Goal: Transaction & Acquisition: Purchase product/service

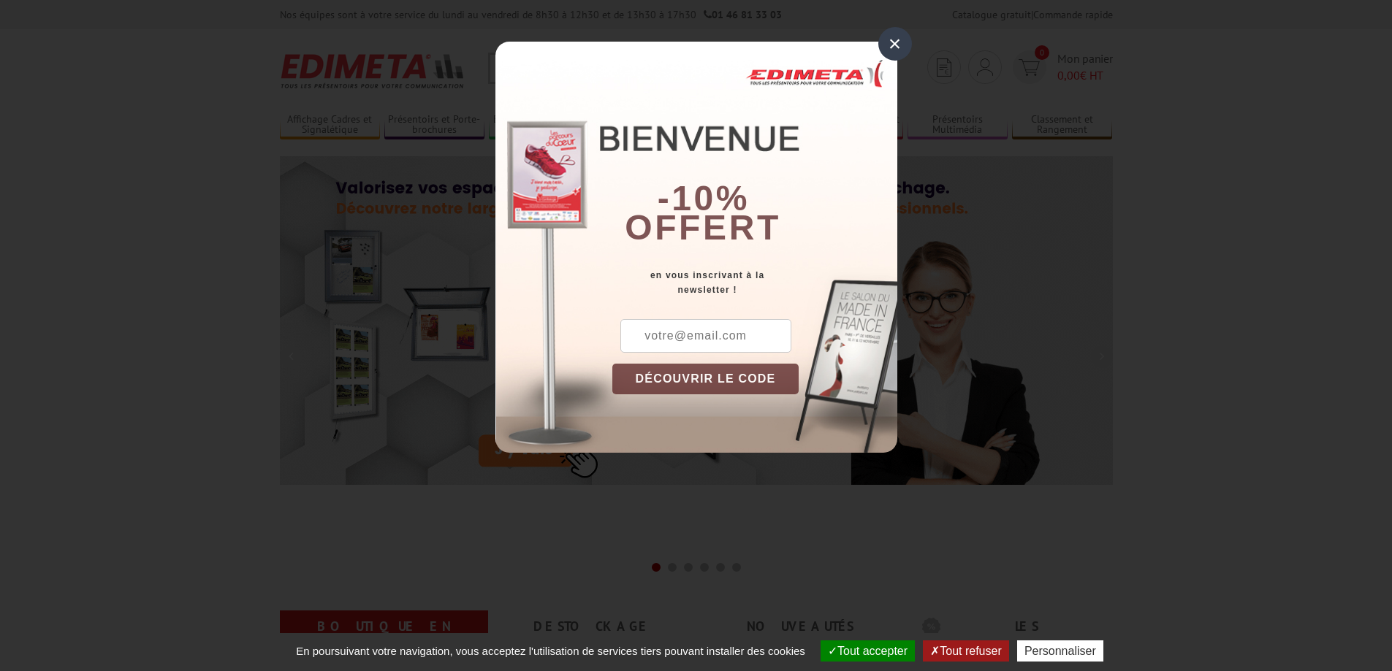
click at [893, 42] on div "×" at bounding box center [895, 44] width 34 height 34
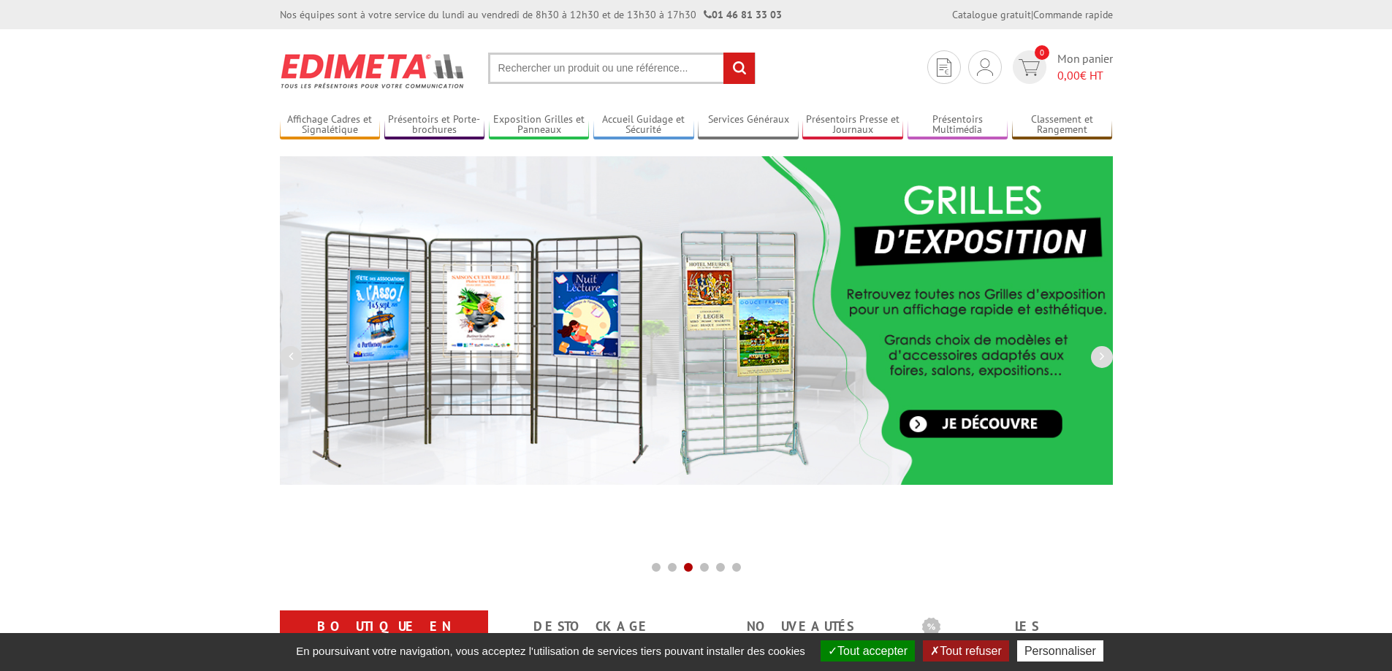
click at [520, 63] on input "text" at bounding box center [621, 68] width 267 height 31
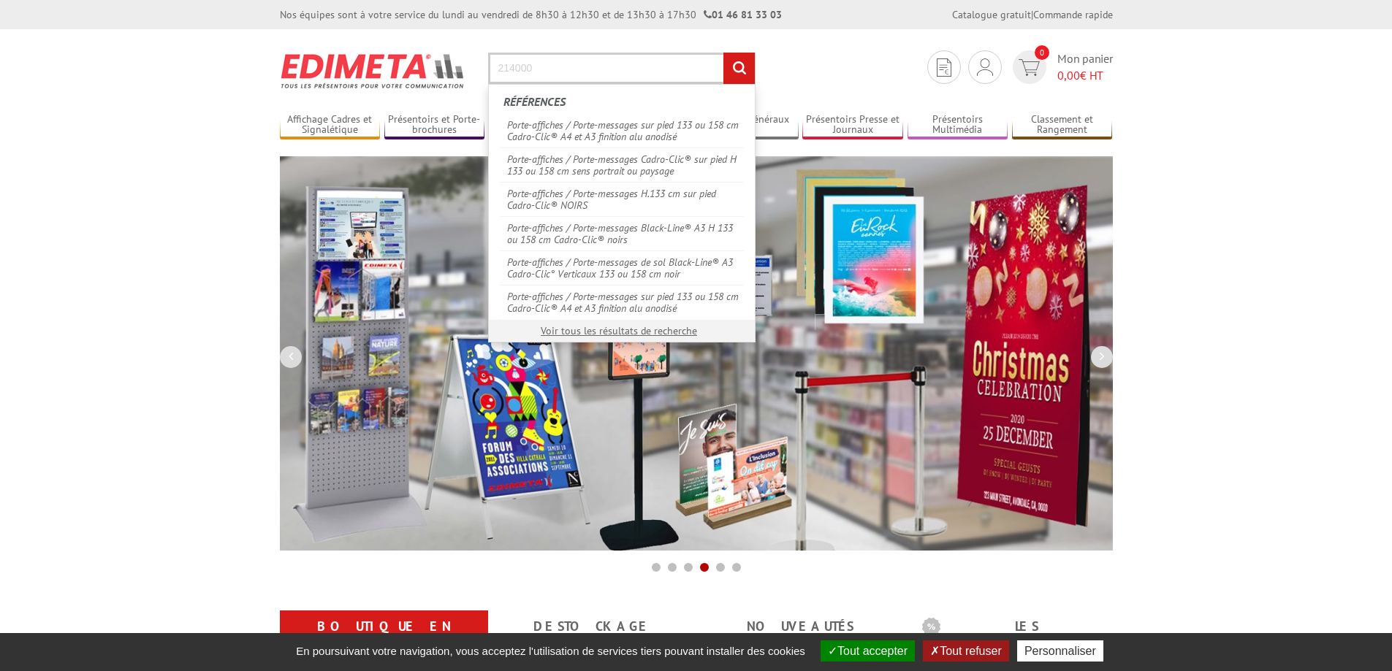
type input "214000"
click at [723, 53] on input "rechercher" at bounding box center [738, 68] width 31 height 31
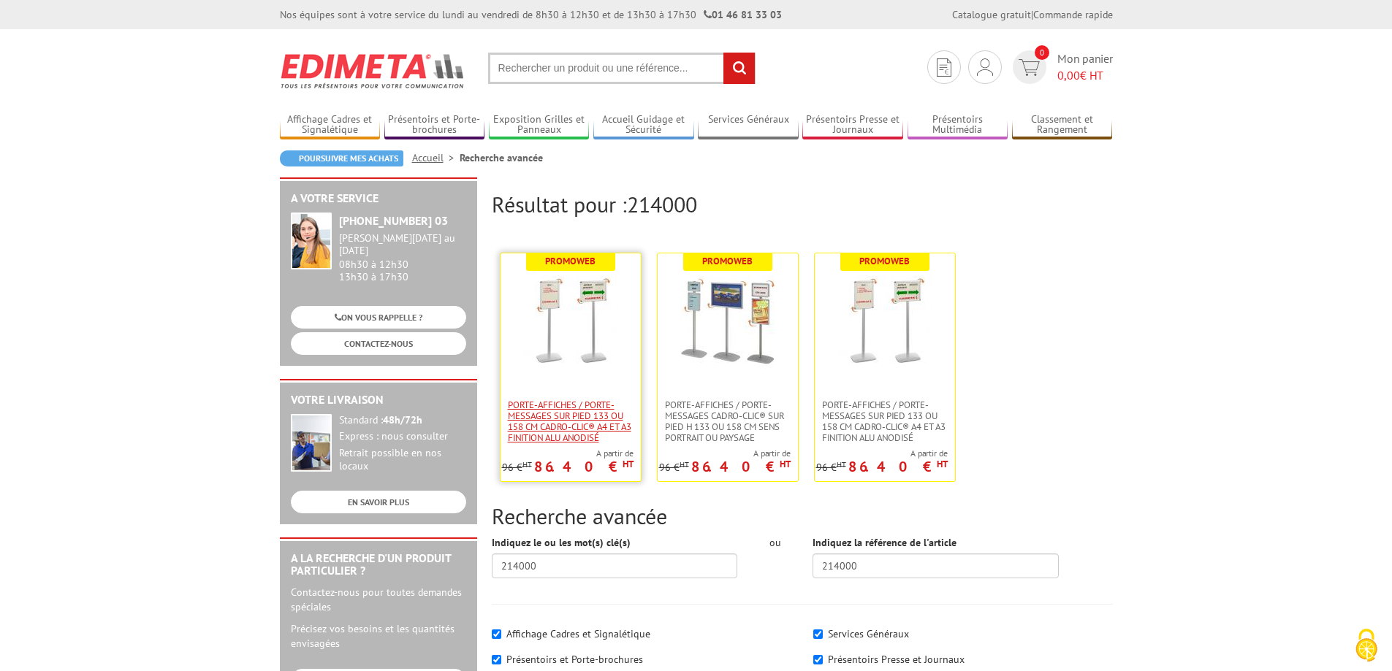
click at [568, 405] on span "Porte-affiches / Porte-messages sur pied 133 ou 158 cm Cadro-Clic® A4 et A3 fin…" at bounding box center [571, 422] width 126 height 44
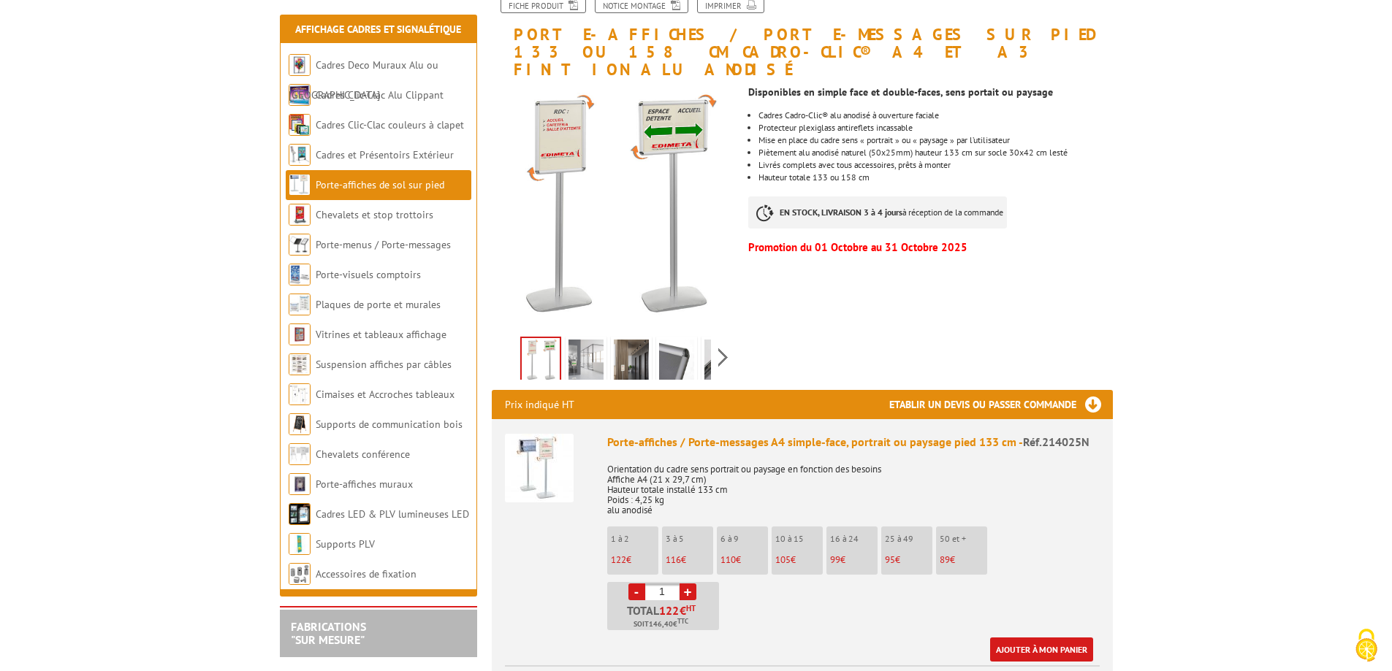
scroll to position [292, 0]
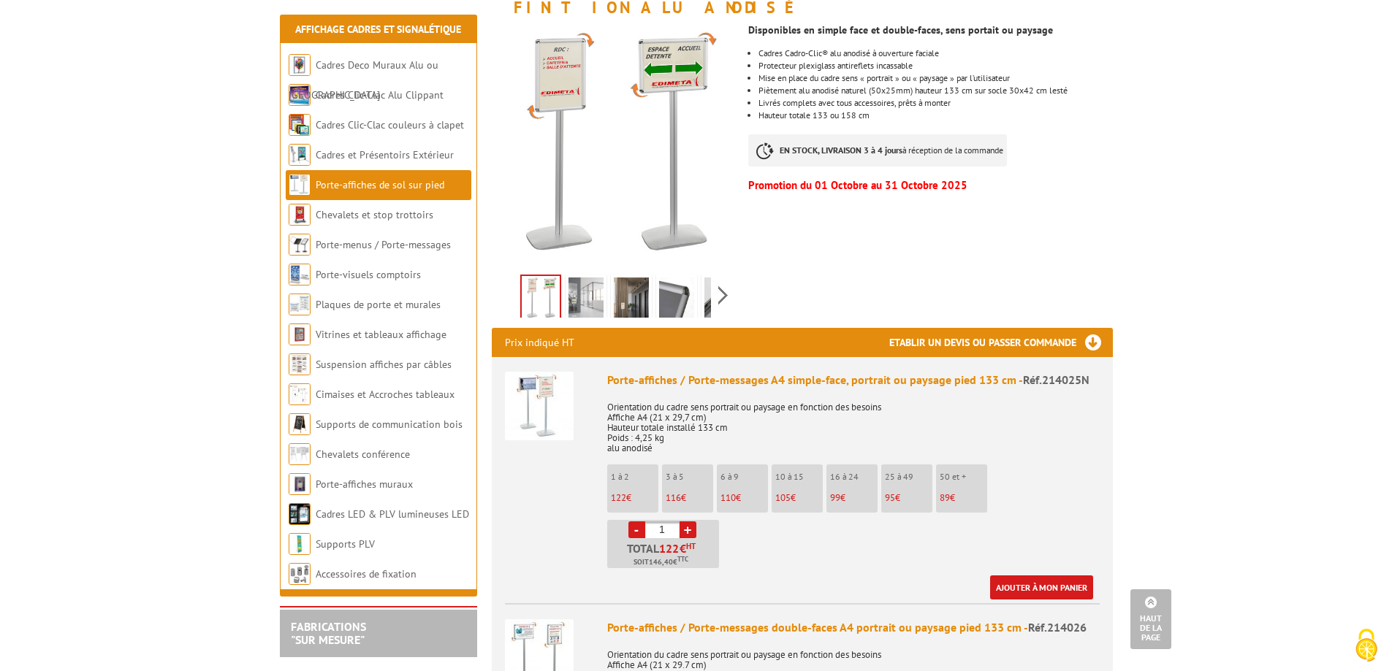
click at [691, 522] on link "+" at bounding box center [688, 530] width 17 height 17
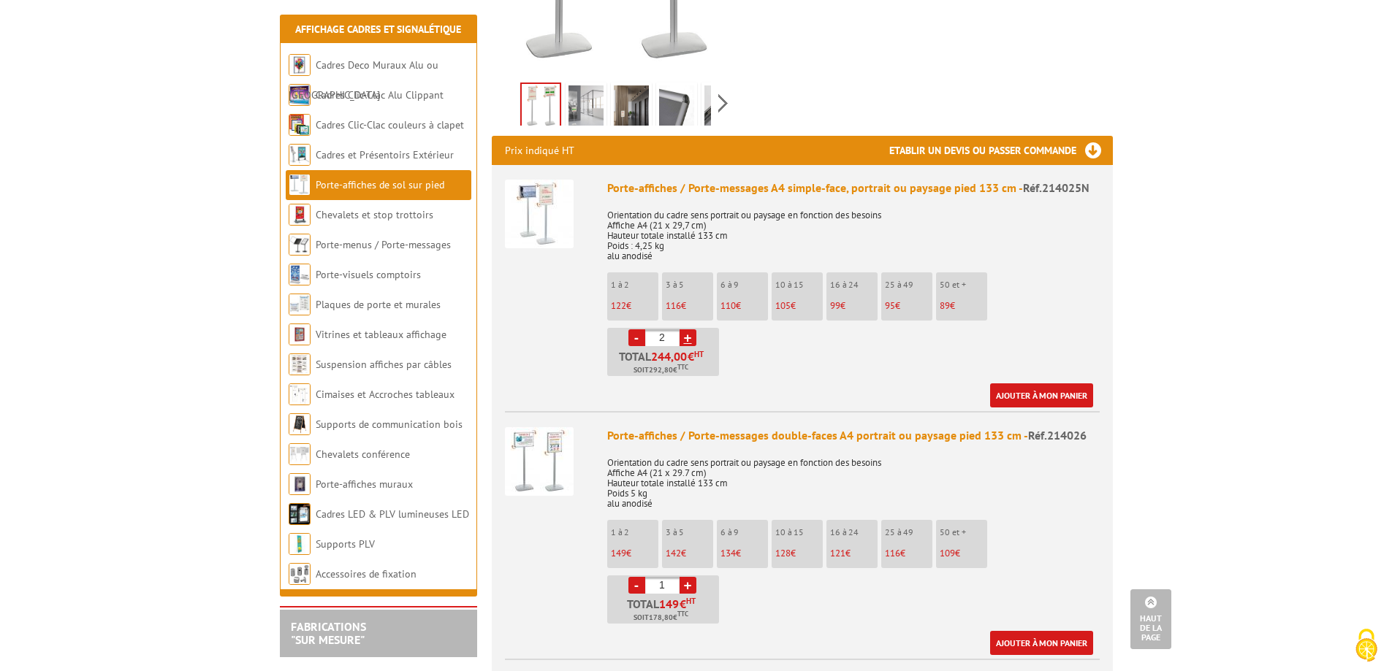
scroll to position [658, 0]
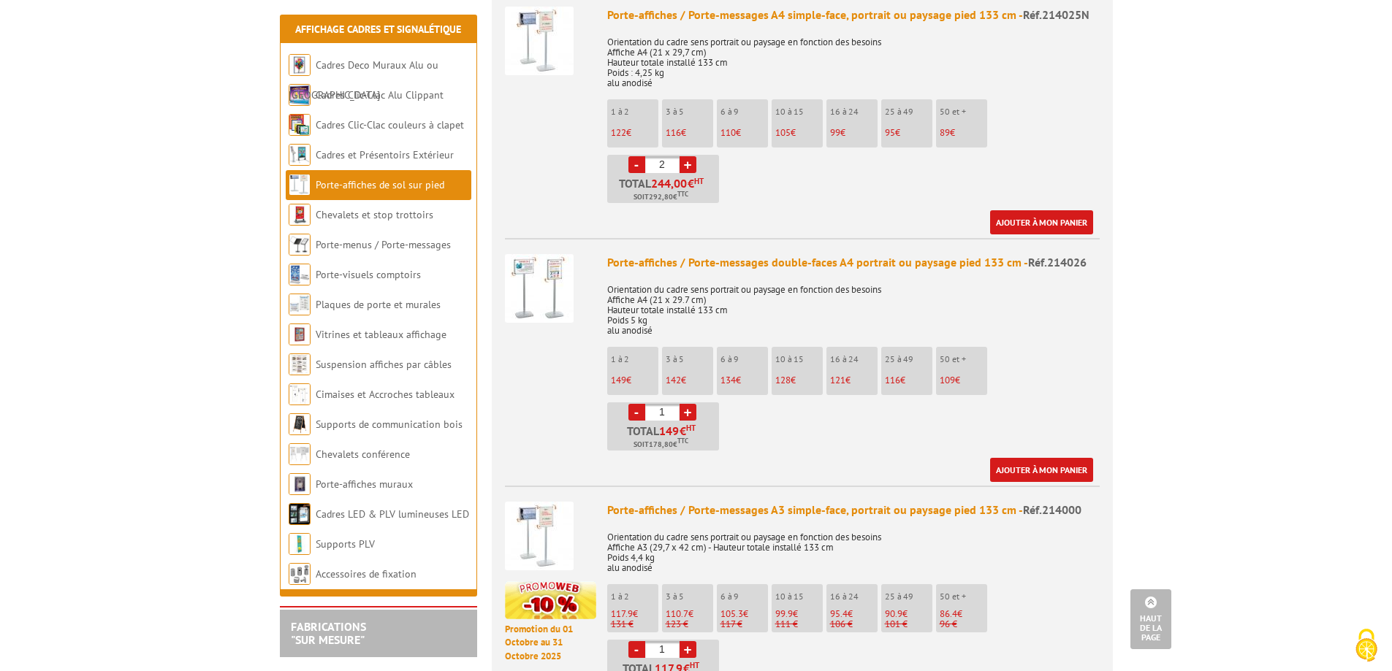
click at [636, 156] on link "-" at bounding box center [636, 164] width 17 height 17
type input "1"
click at [636, 156] on link "-" at bounding box center [636, 164] width 17 height 17
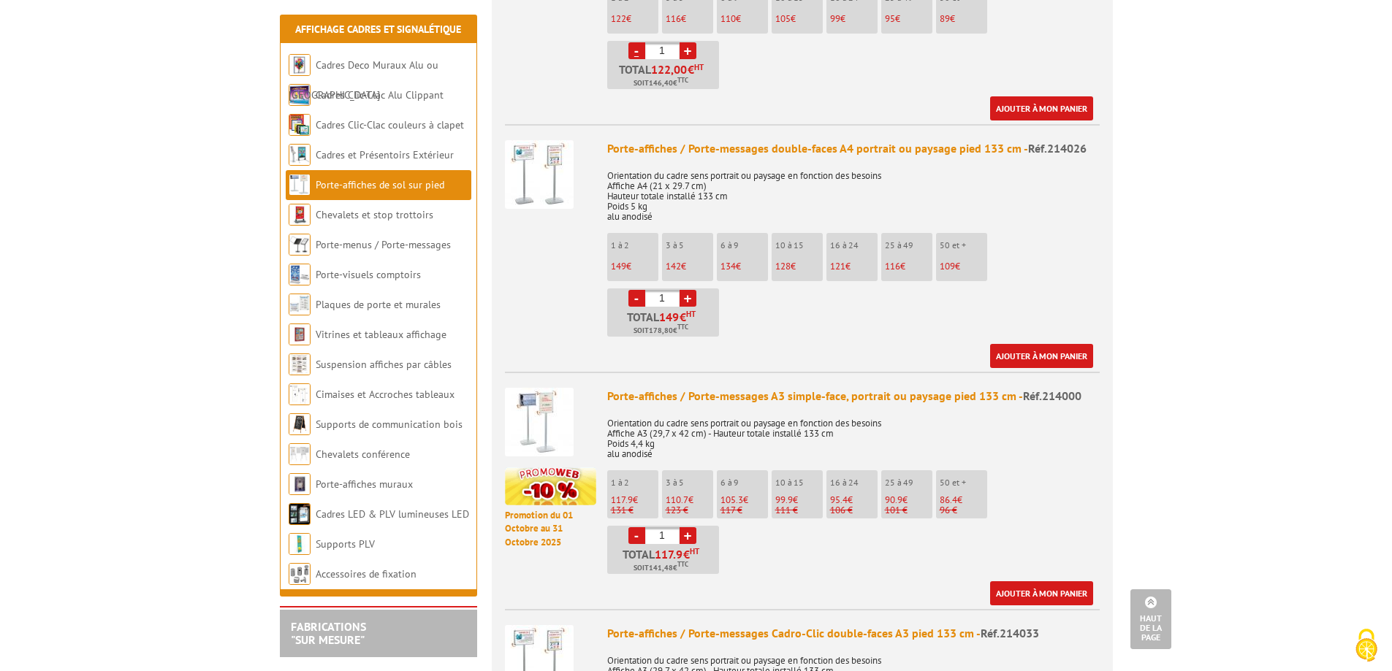
scroll to position [804, 0]
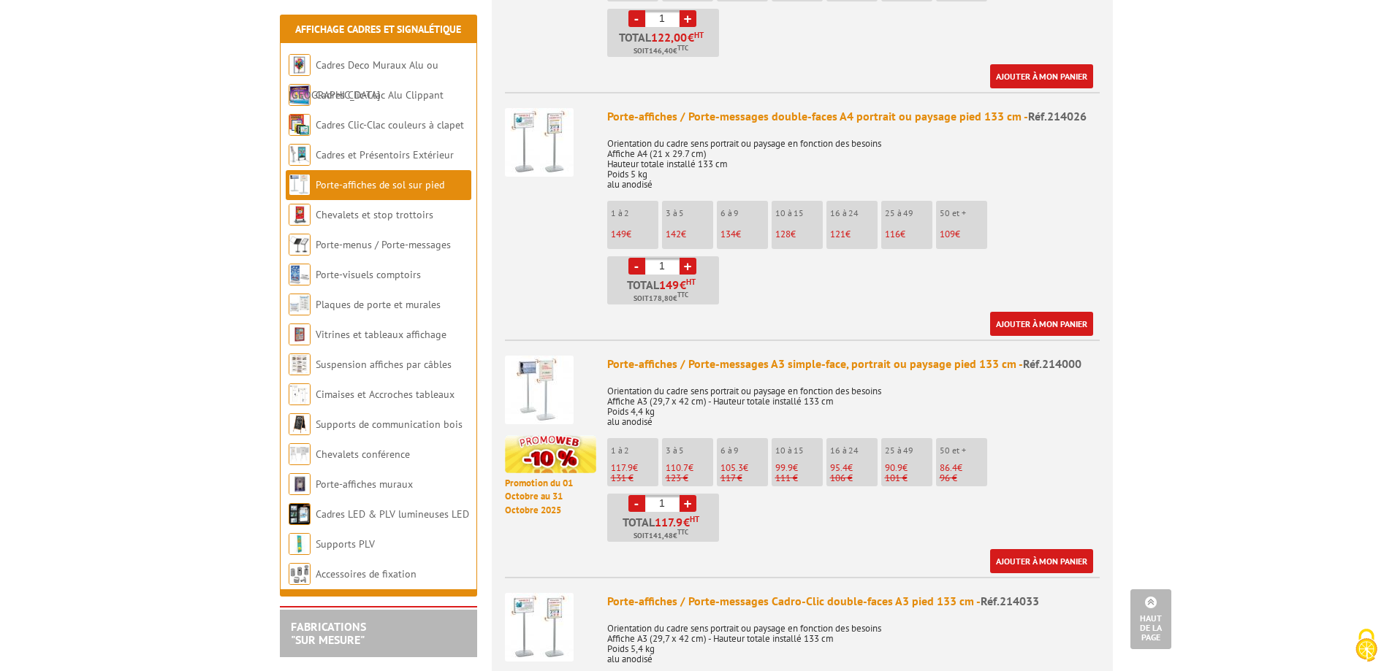
click at [682, 495] on link "+" at bounding box center [688, 503] width 17 height 17
type input "2"
click at [1046, 549] on link "Ajouter à mon panier" at bounding box center [1041, 561] width 103 height 24
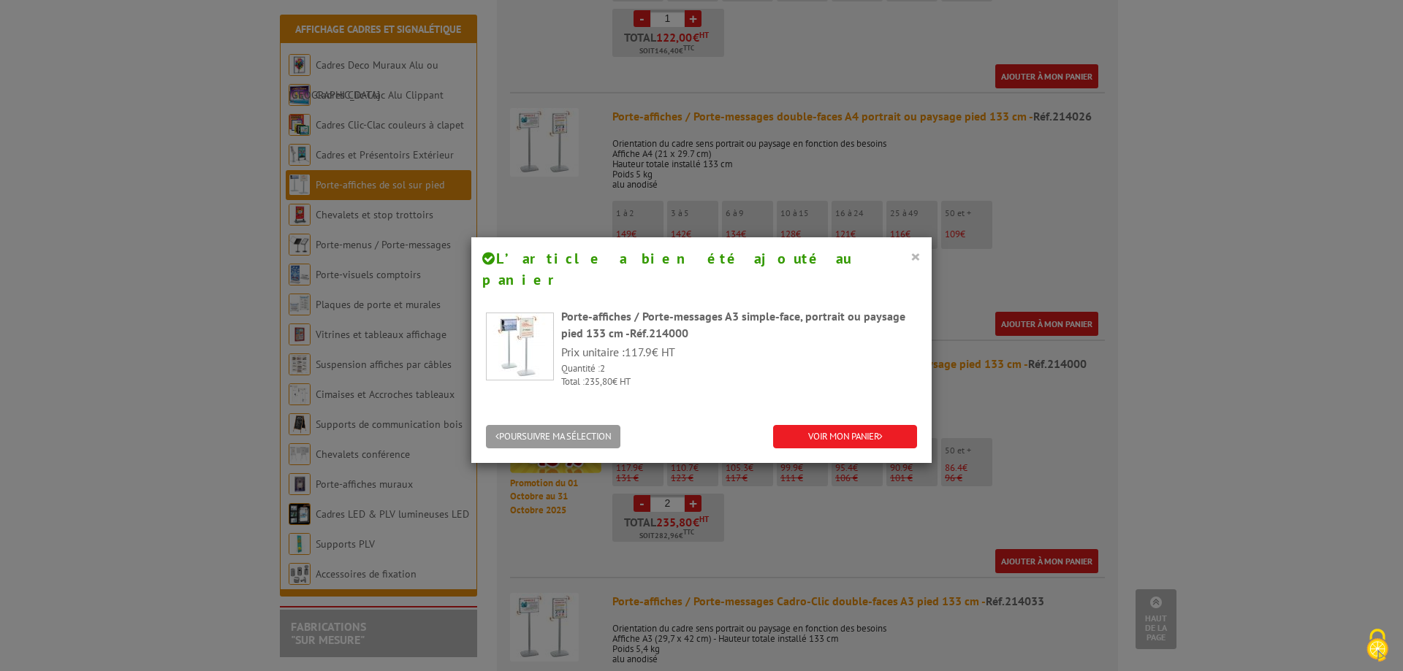
click at [910, 253] on button "×" at bounding box center [915, 256] width 10 height 19
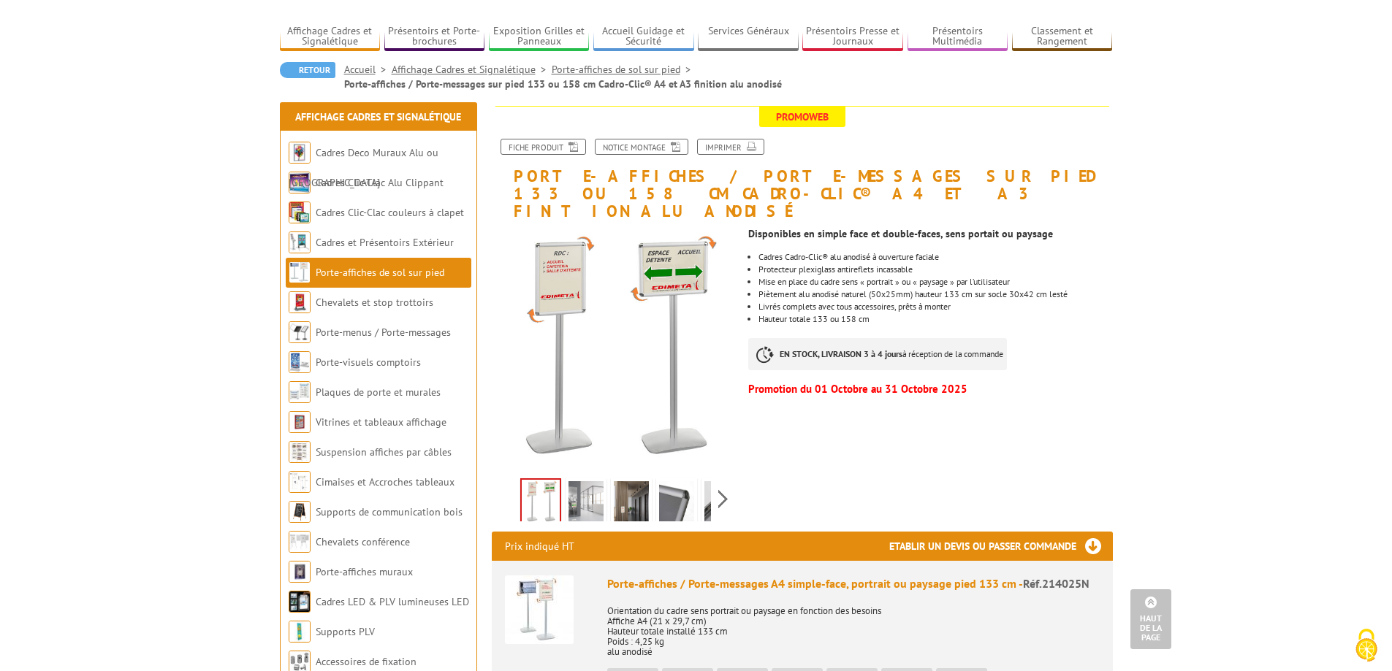
scroll to position [0, 0]
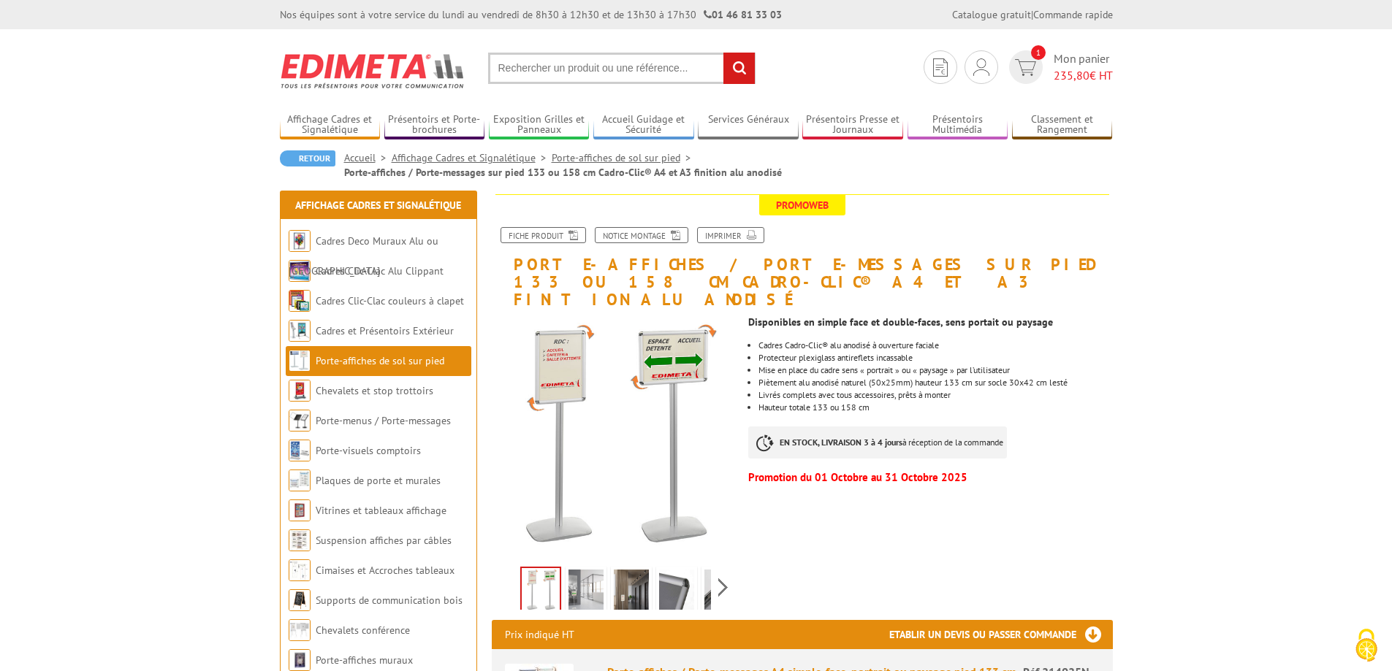
click at [605, 70] on input "text" at bounding box center [621, 68] width 267 height 31
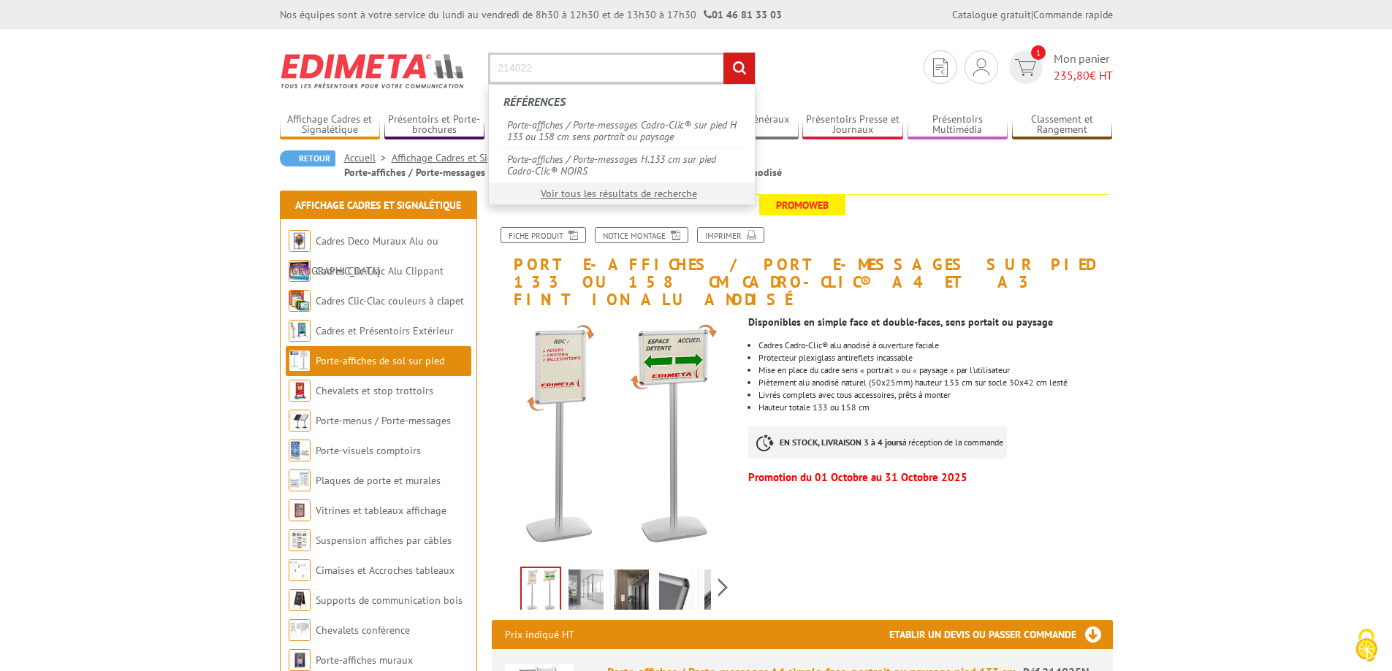
type input "214022"
click at [723, 53] on input "rechercher" at bounding box center [738, 68] width 31 height 31
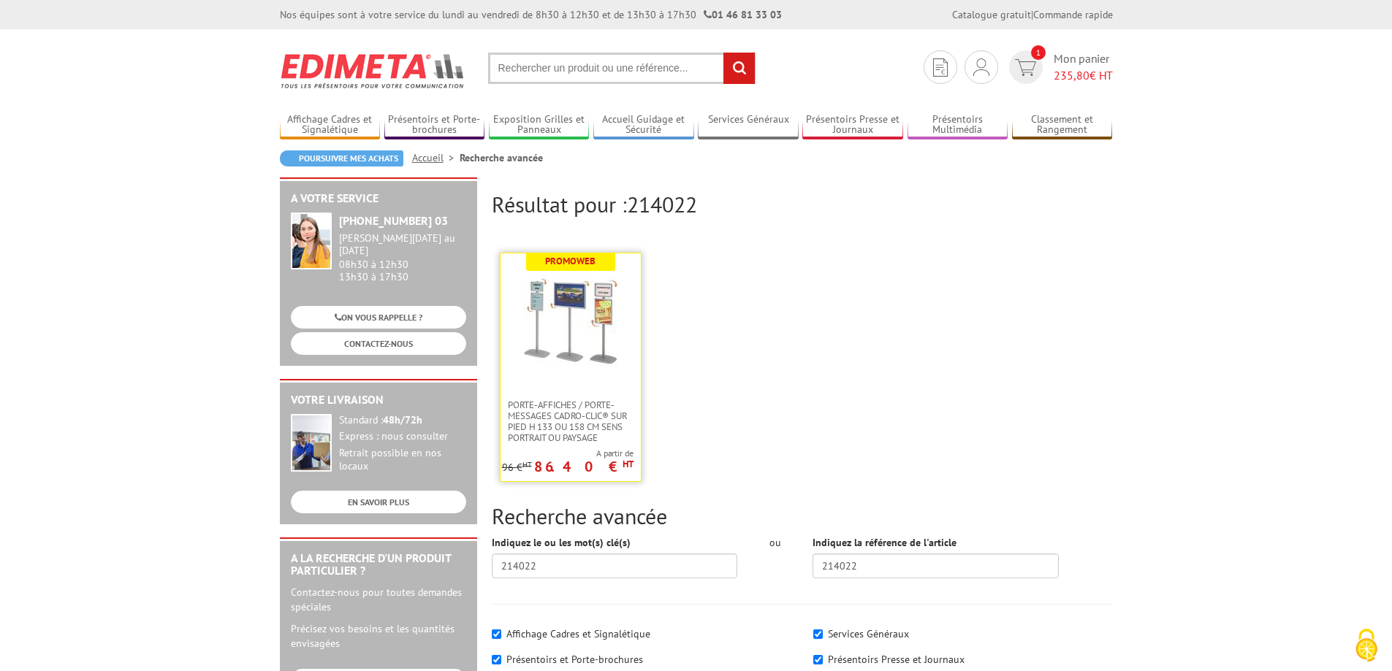
click at [580, 373] on link at bounding box center [571, 327] width 140 height 146
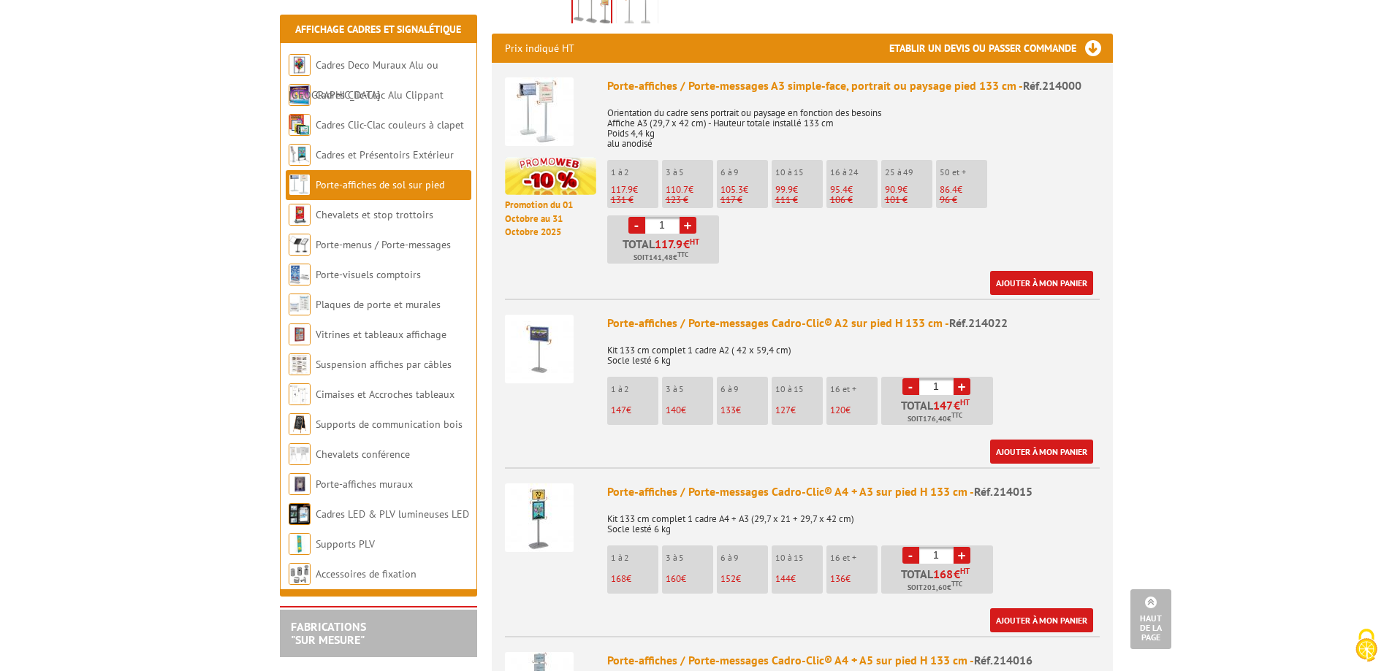
scroll to position [585, 0]
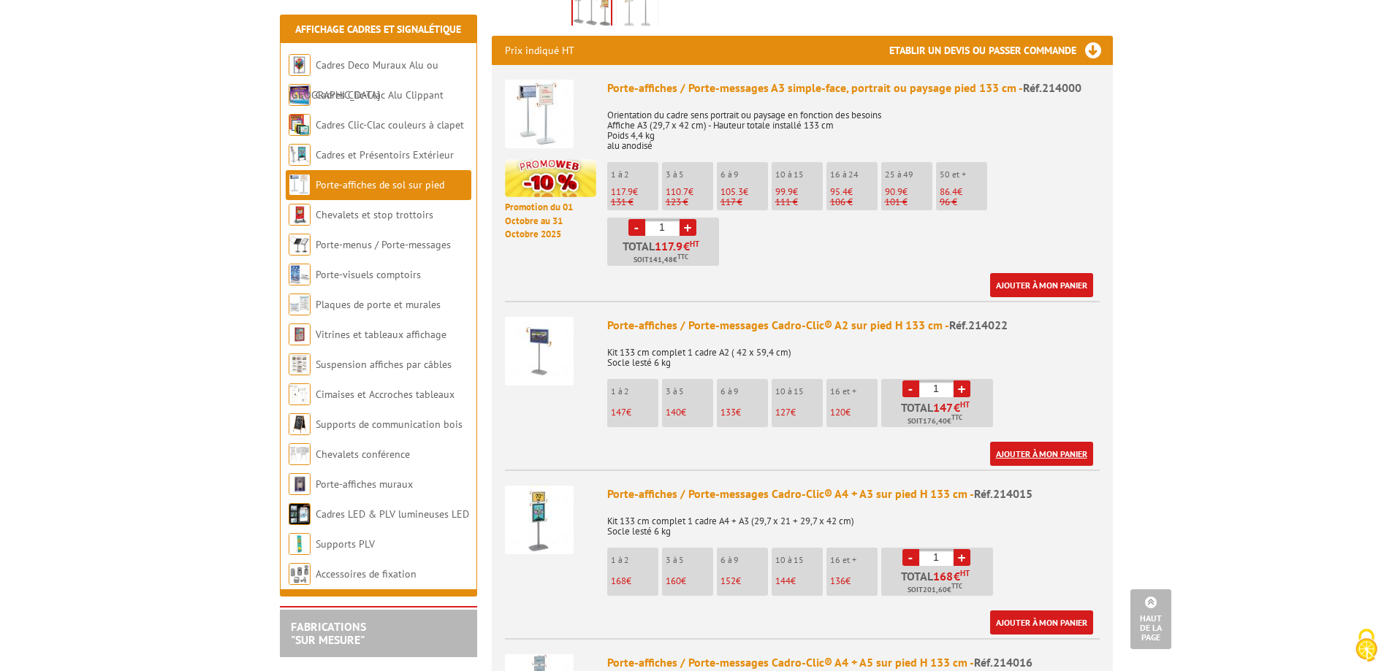
click at [1036, 442] on link "Ajouter à mon panier" at bounding box center [1041, 454] width 103 height 24
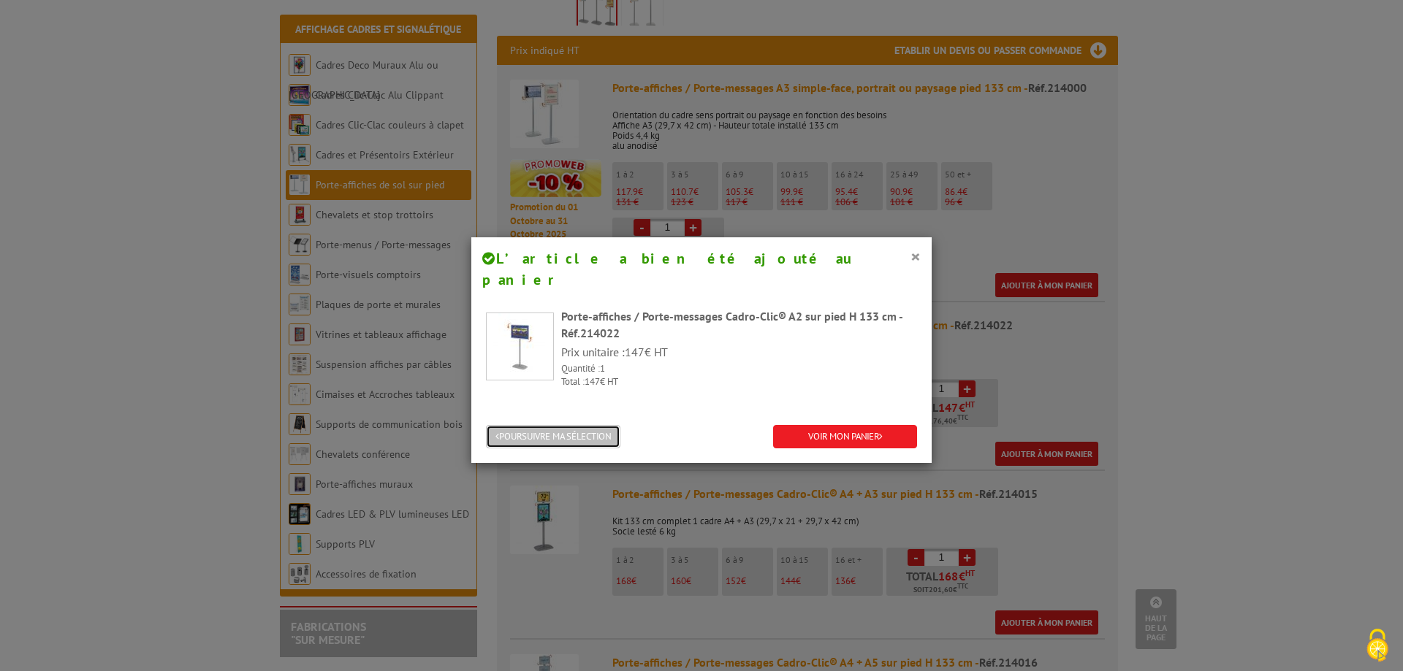
click at [571, 425] on button "POURSUIVRE MA SÉLECTION" at bounding box center [553, 437] width 134 height 24
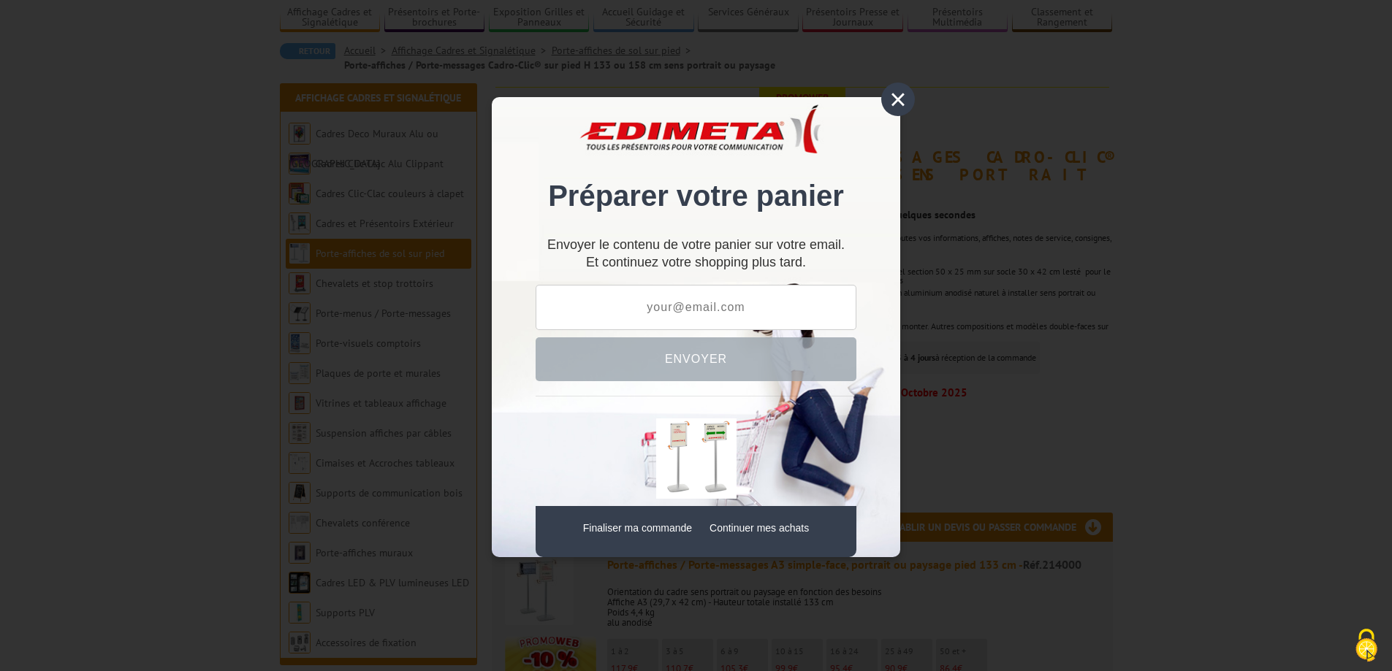
scroll to position [0, 0]
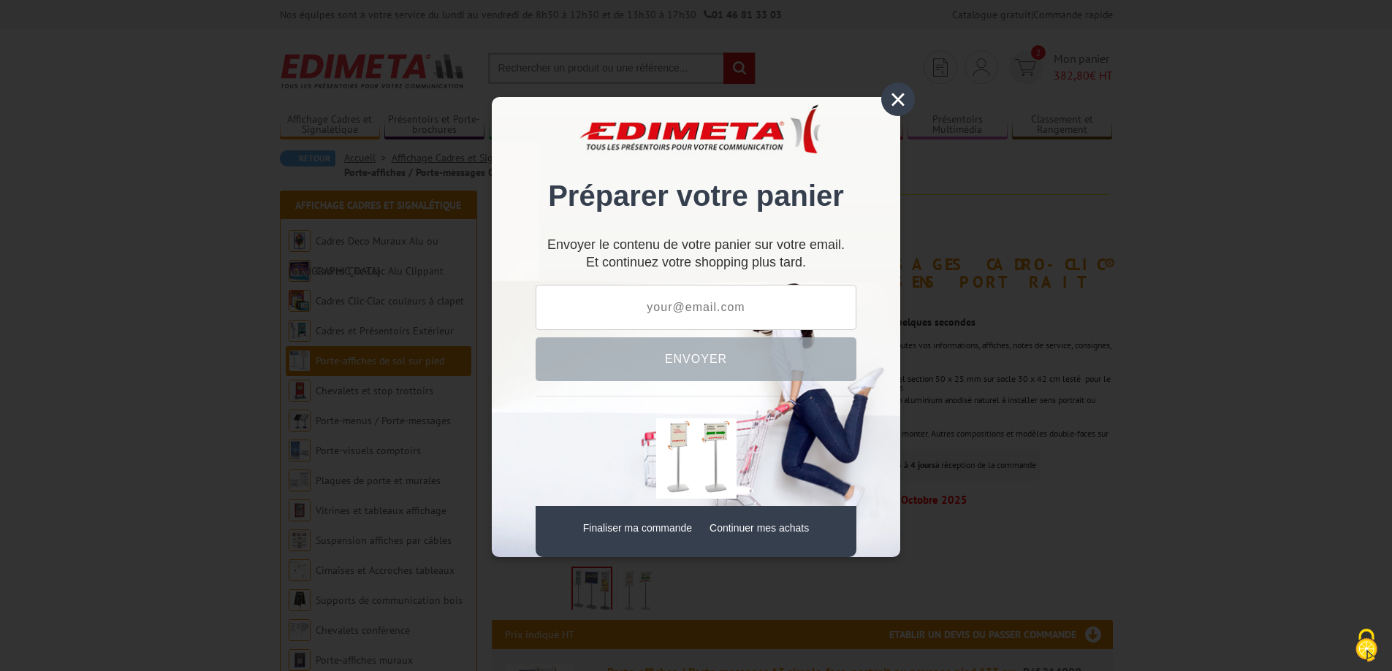
click at [896, 100] on div "×" at bounding box center [898, 100] width 34 height 34
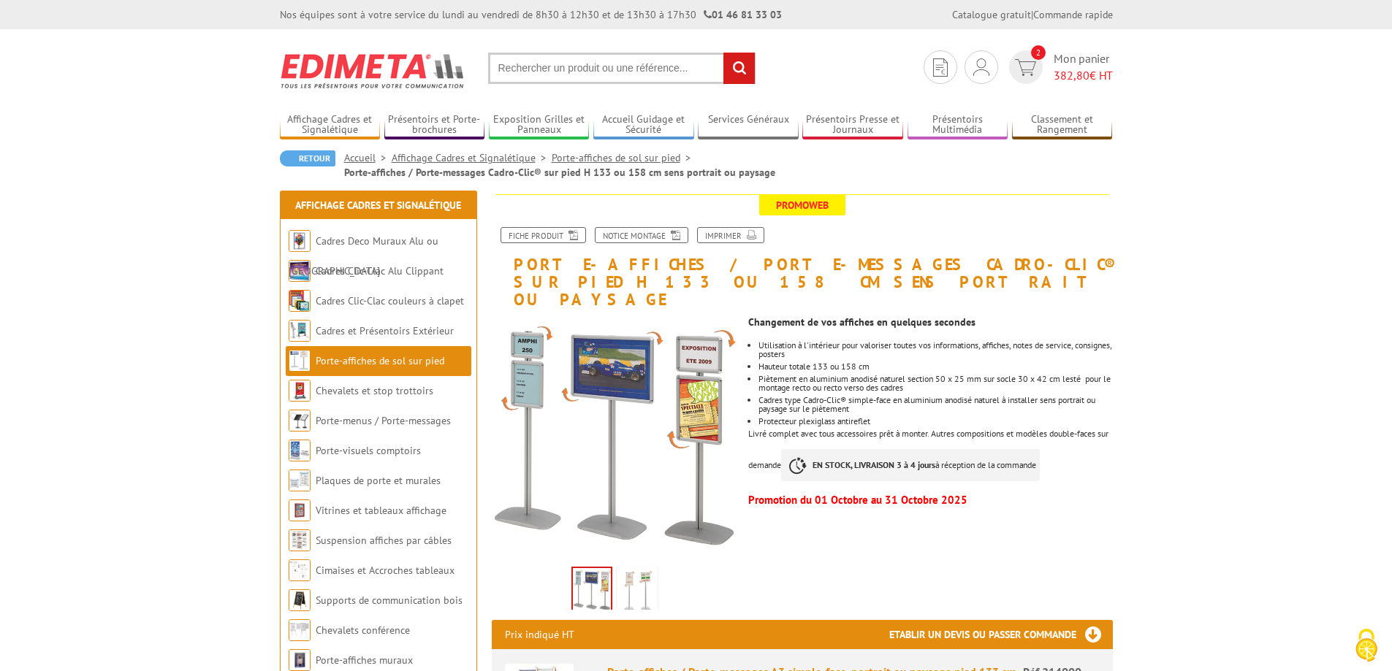
click at [572, 65] on input "text" at bounding box center [621, 68] width 267 height 31
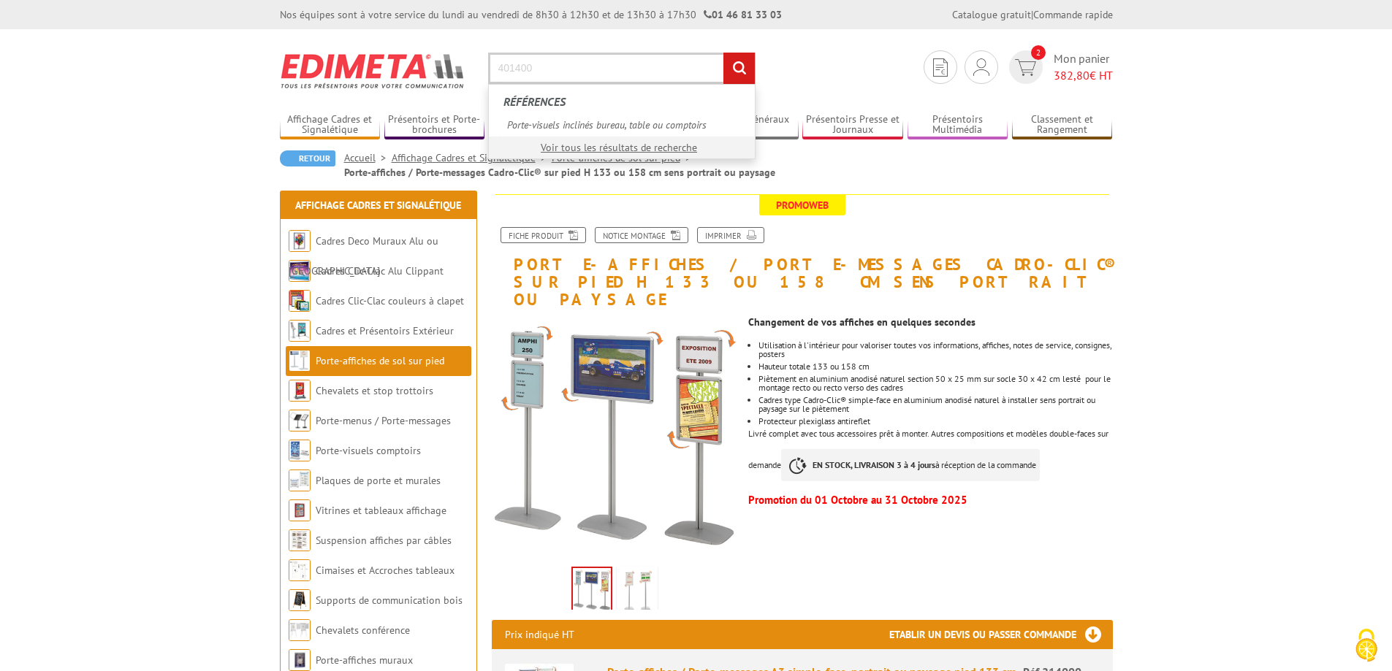
type input "401400"
click at [723, 53] on input "rechercher" at bounding box center [738, 68] width 31 height 31
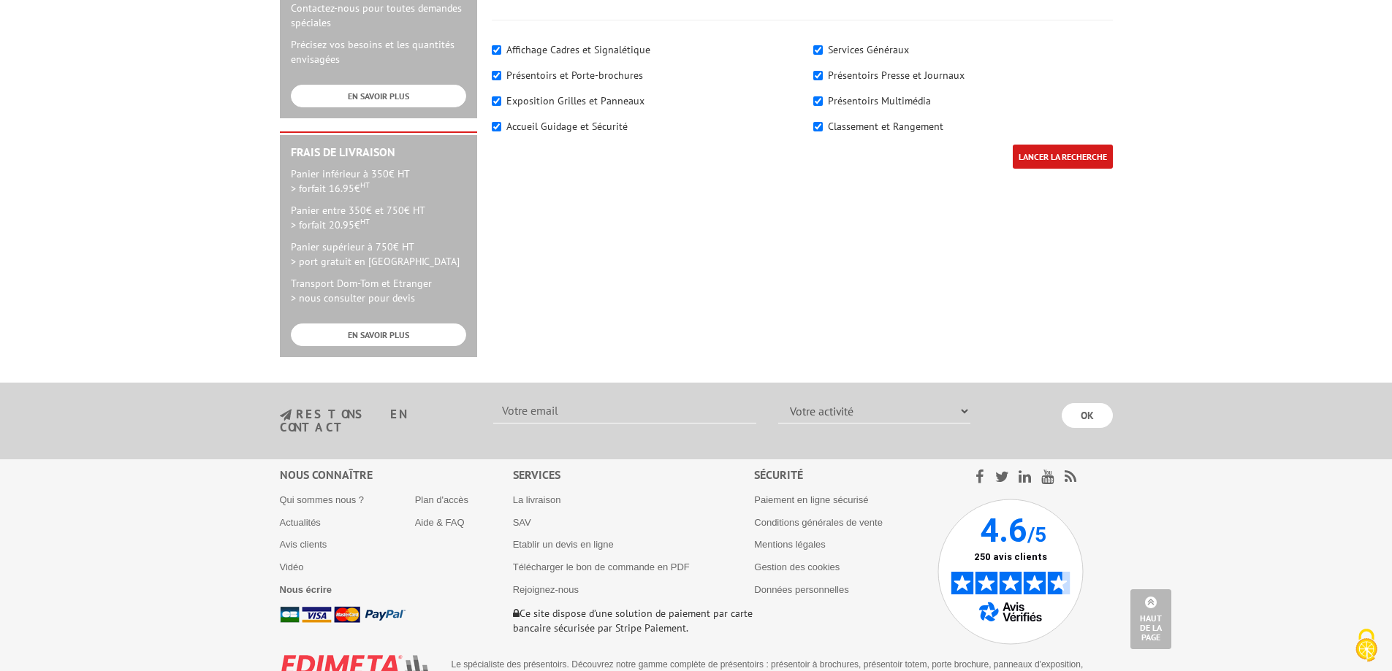
scroll to position [219, 0]
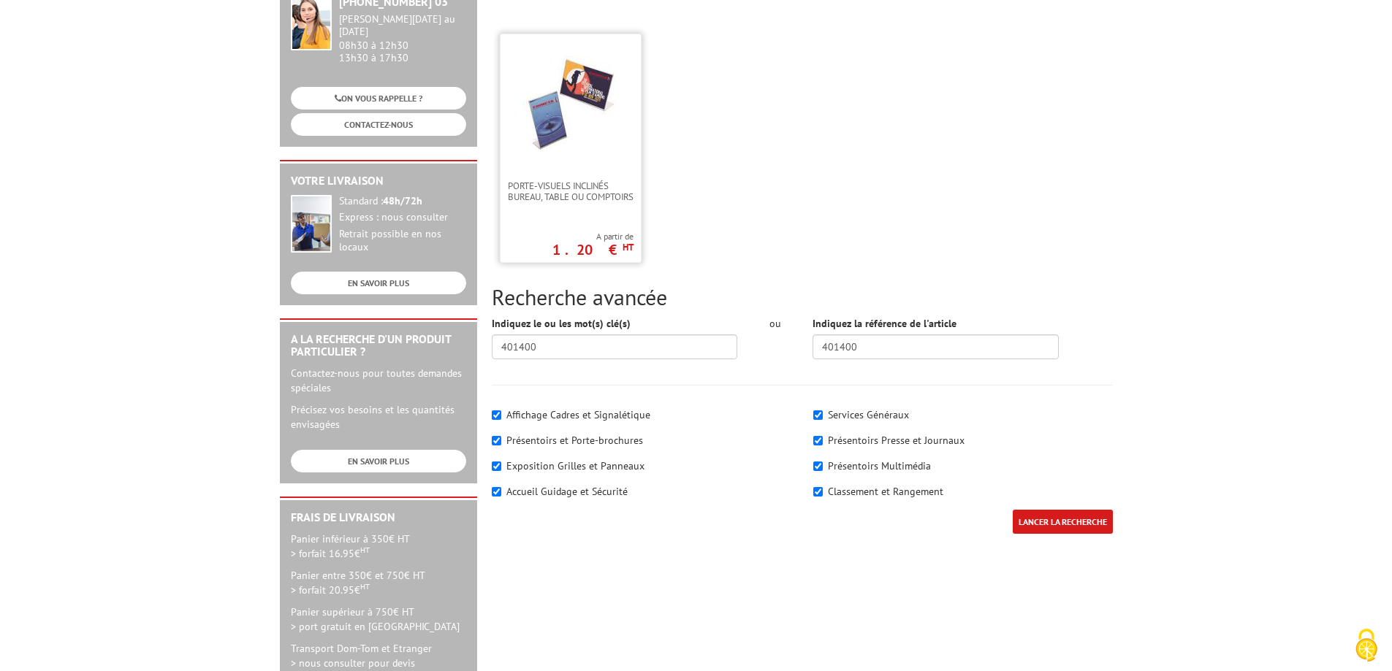
click at [583, 157] on link at bounding box center [571, 107] width 140 height 146
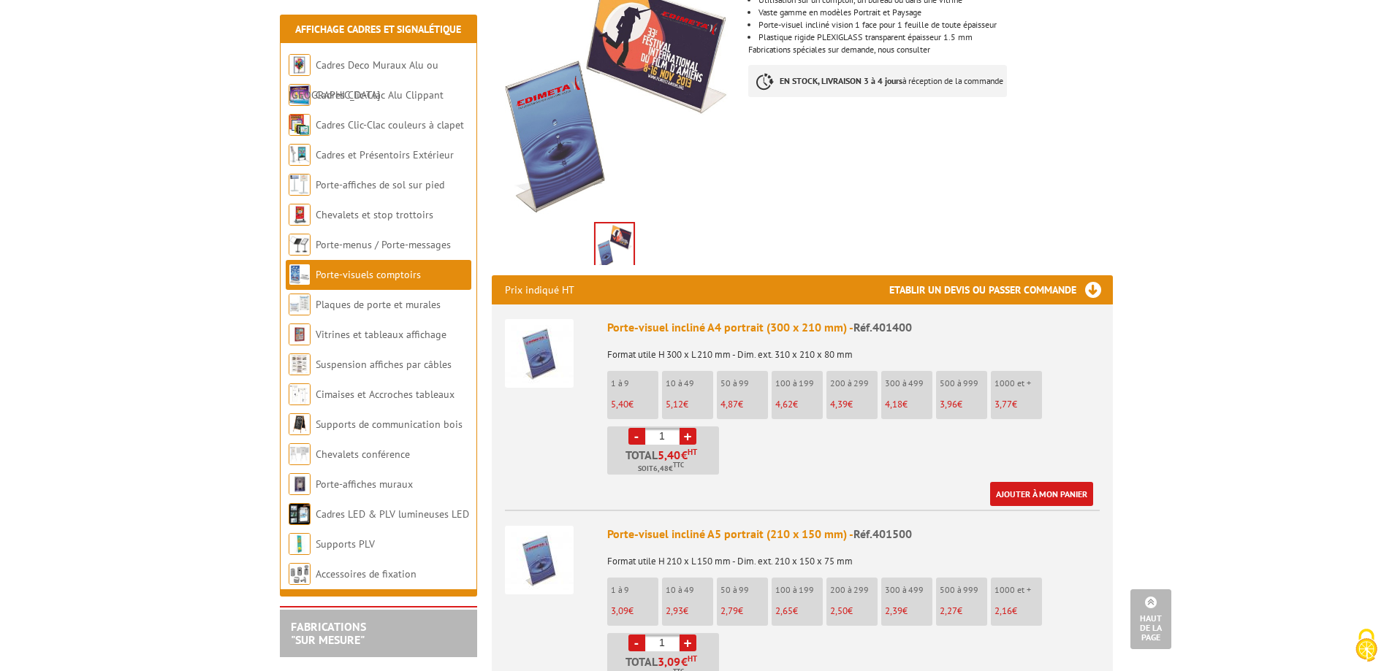
drag, startPoint x: 672, startPoint y: 419, endPoint x: 657, endPoint y: 420, distance: 15.4
click at [657, 428] on input "1" at bounding box center [662, 436] width 34 height 17
type input "10"
click at [820, 438] on ul "1 à 9 5,40 € 10 à 49 5,12 € 50 à 99 4,87 € 100 à 199 4,62 € 200 à 299 -" at bounding box center [853, 423] width 492 height 104
click at [674, 378] on p "10 à 49" at bounding box center [689, 383] width 47 height 10
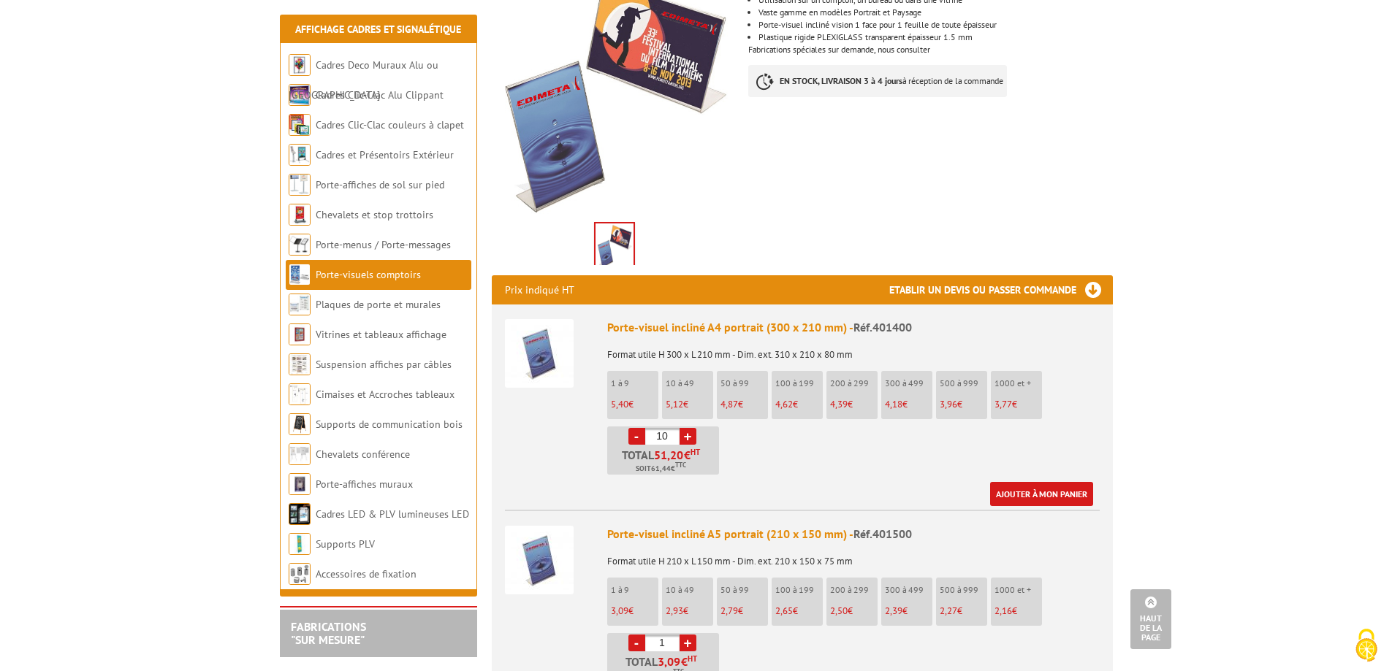
click at [682, 378] on p "10 à 49" at bounding box center [689, 383] width 47 height 10
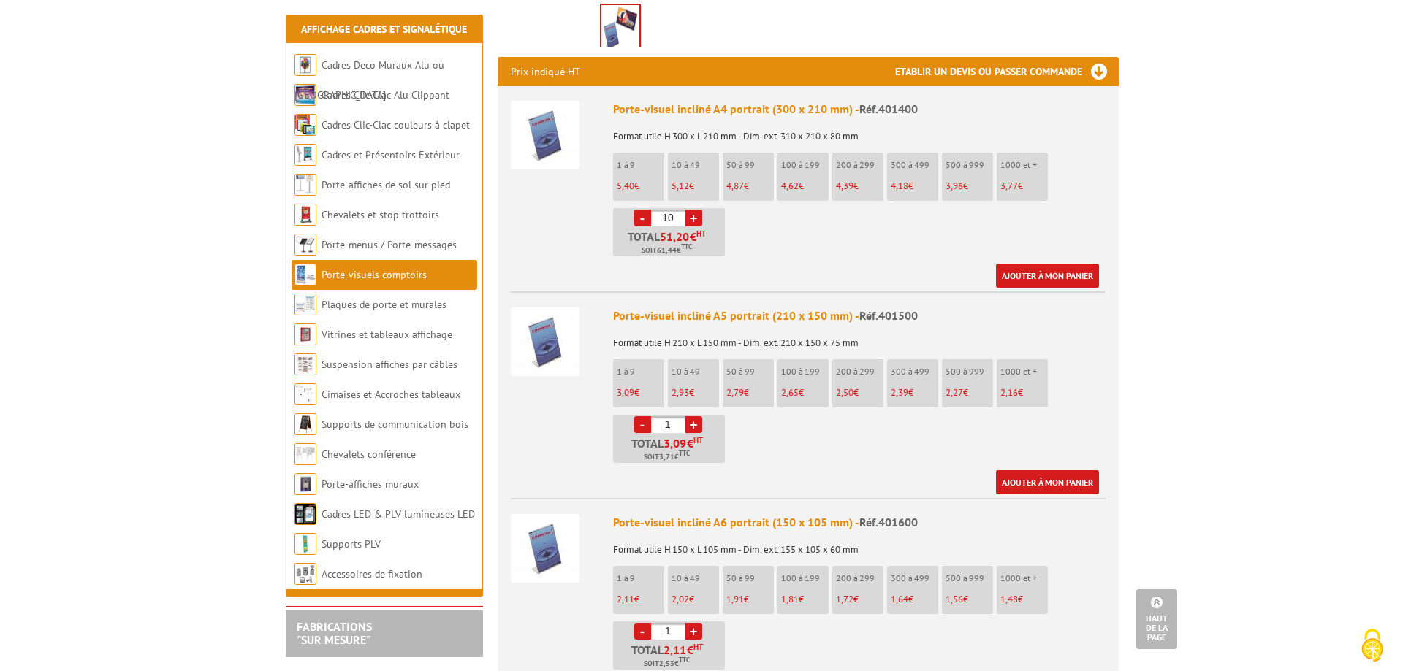
scroll to position [511, 0]
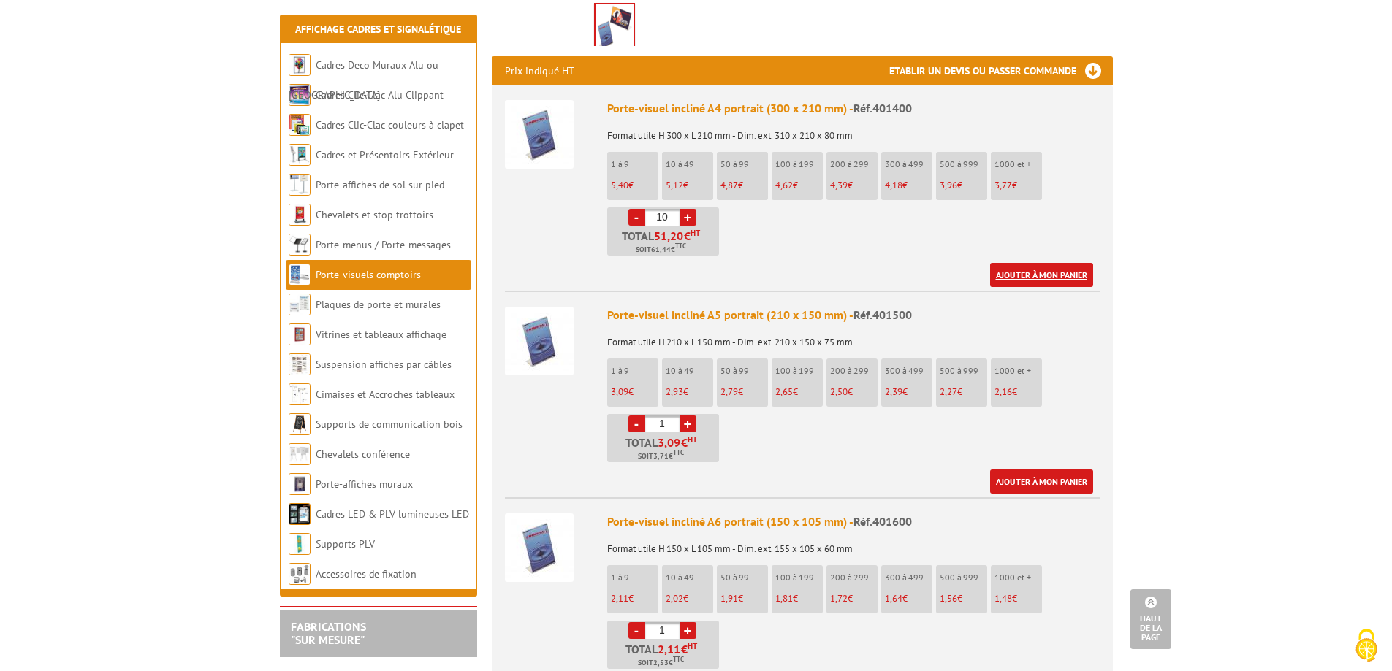
click at [1076, 263] on link "Ajouter à mon panier" at bounding box center [1041, 275] width 103 height 24
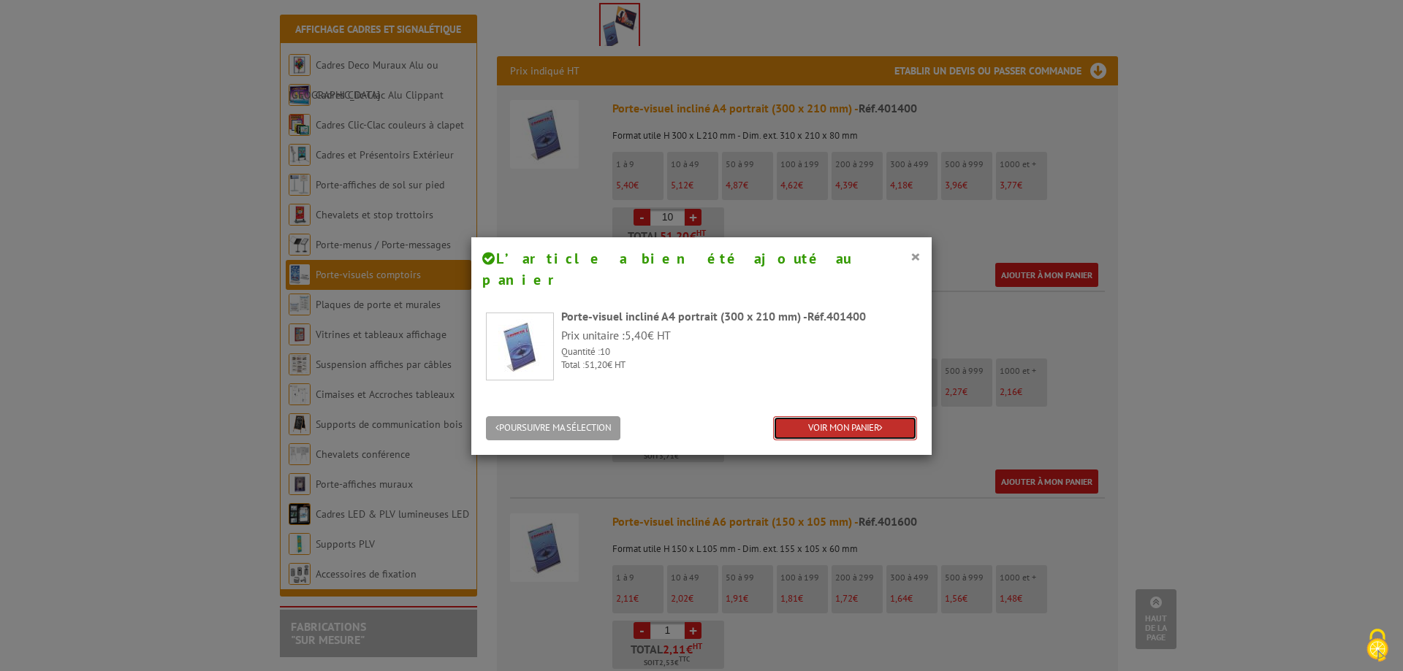
click at [872, 416] on link "VOIR MON PANIER" at bounding box center [845, 428] width 144 height 24
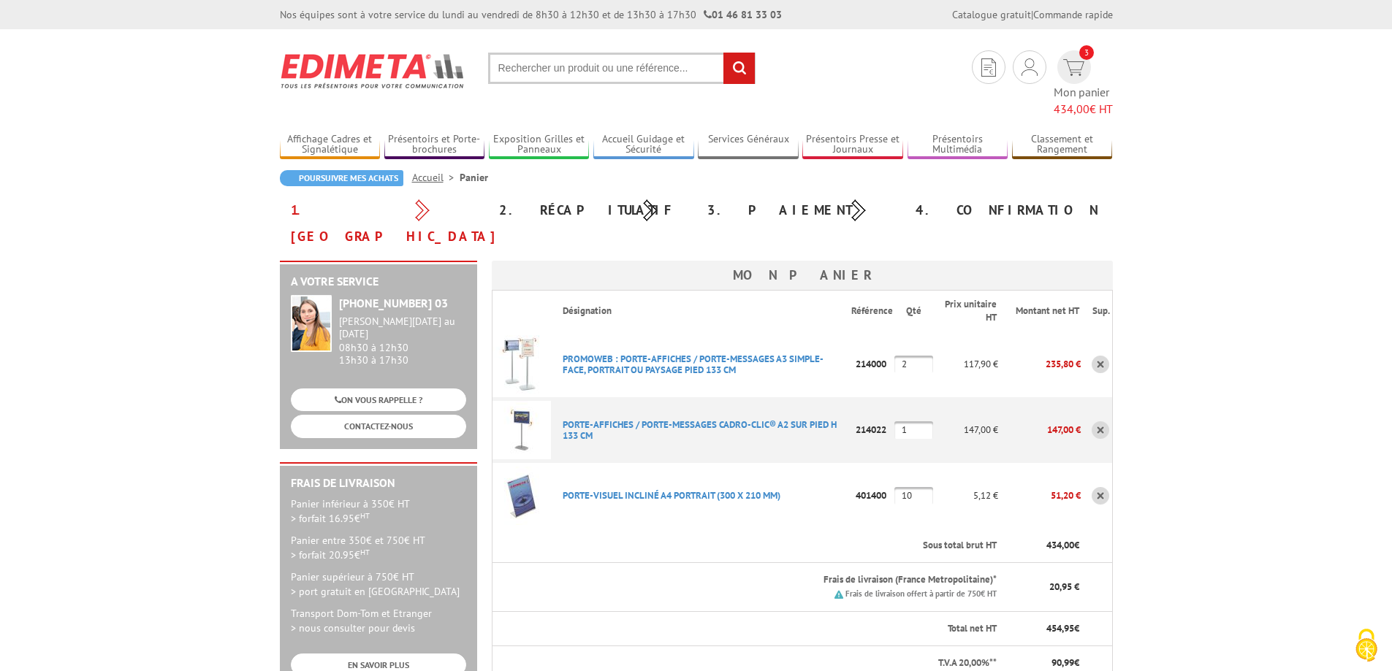
drag, startPoint x: 920, startPoint y: 382, endPoint x: 1017, endPoint y: 379, distance: 97.2
click at [961, 397] on tr "PORTE-AFFICHES / PORTE-MESSAGES CADRO-CLIC® A2 SUR PIED H 133 CM Code promo non…" at bounding box center [802, 430] width 620 height 66
click at [1099, 422] on link at bounding box center [1101, 431] width 18 height 18
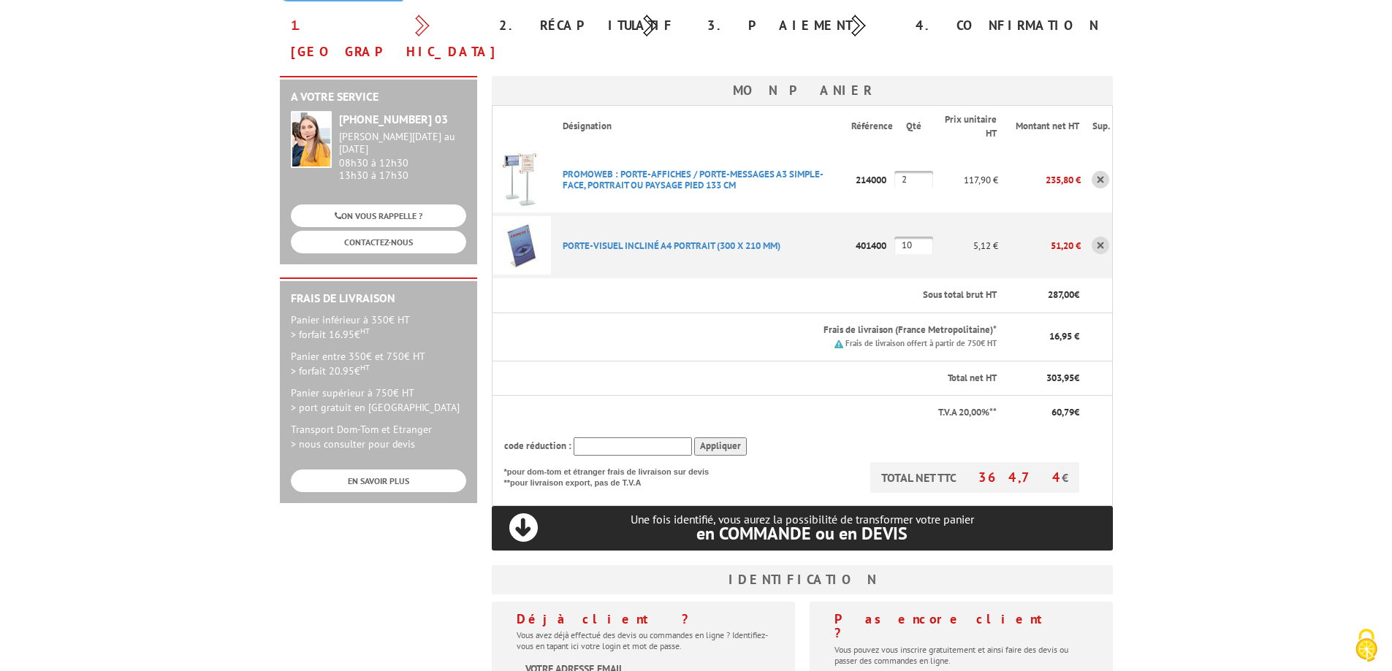
scroll to position [365, 0]
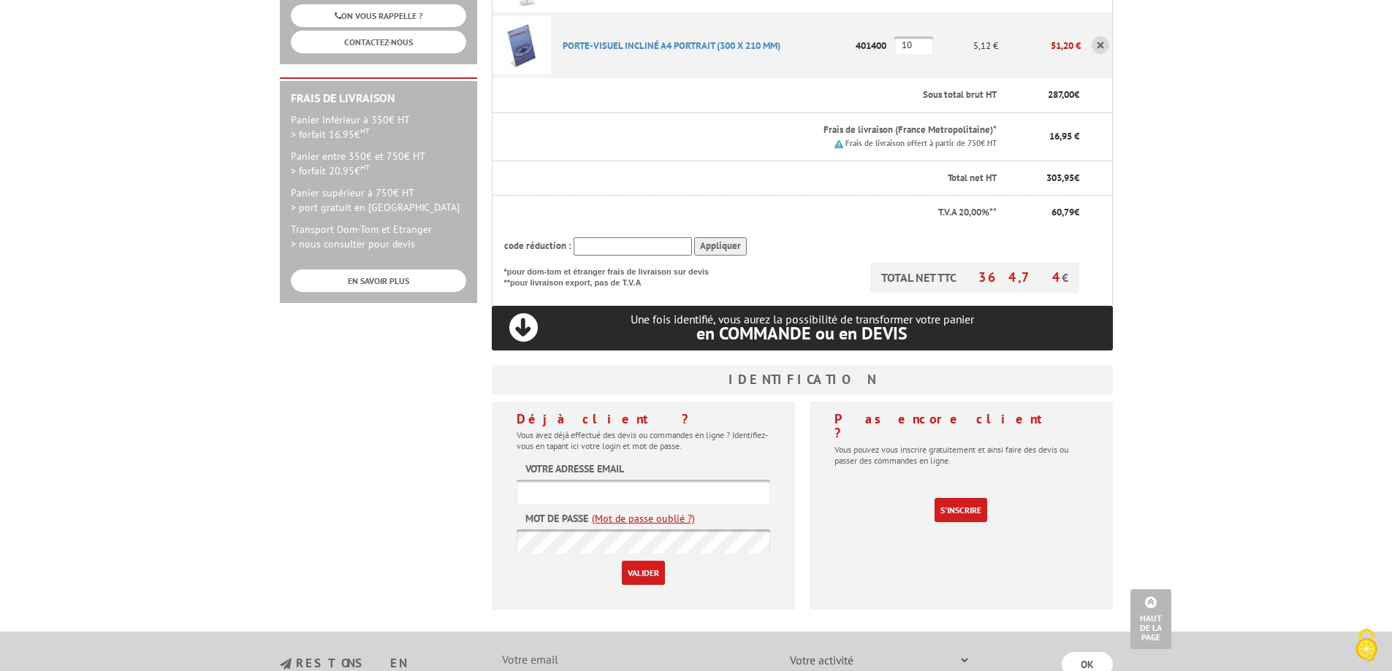
click at [587, 480] on input "text" at bounding box center [644, 492] width 254 height 24
type input "N"
paste input "Najete.Kribi@ac-dijon.fr"
type input "Najete.Kribi@ac-dijon.fr"
click at [608, 561] on p "Valider" at bounding box center [644, 573] width 254 height 24
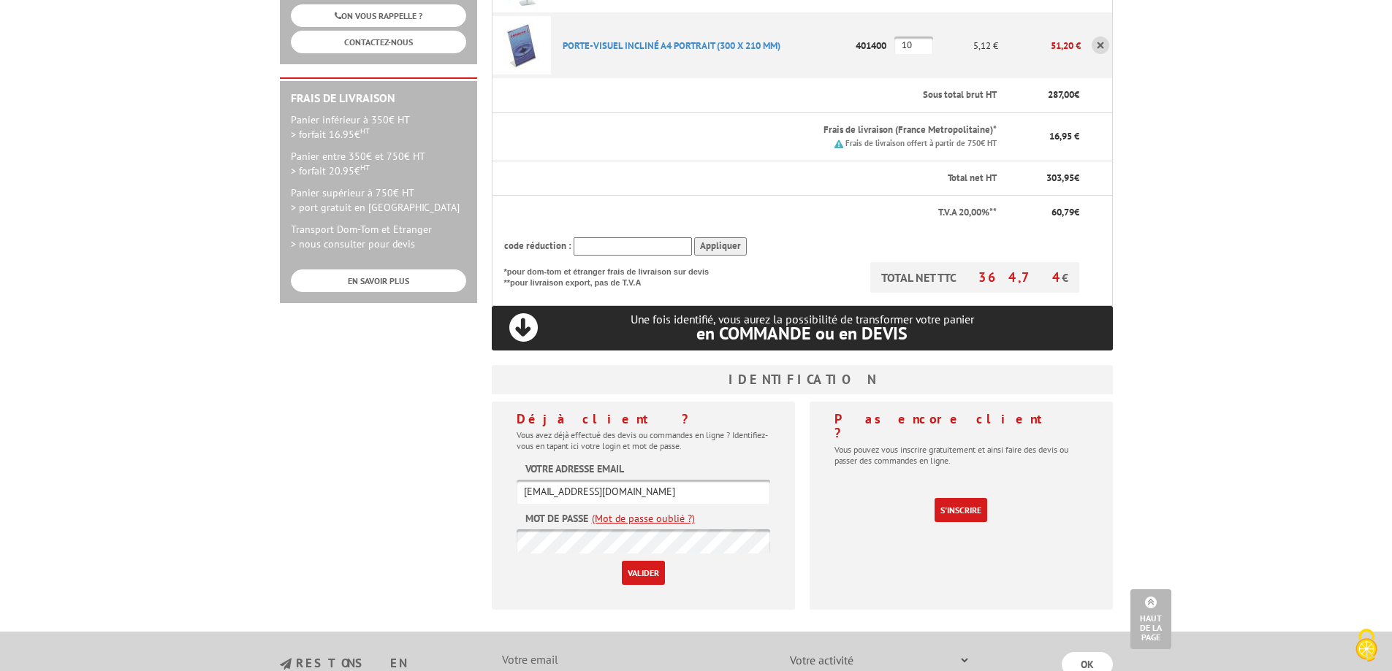
click at [652, 561] on input "Valider" at bounding box center [643, 573] width 43 height 24
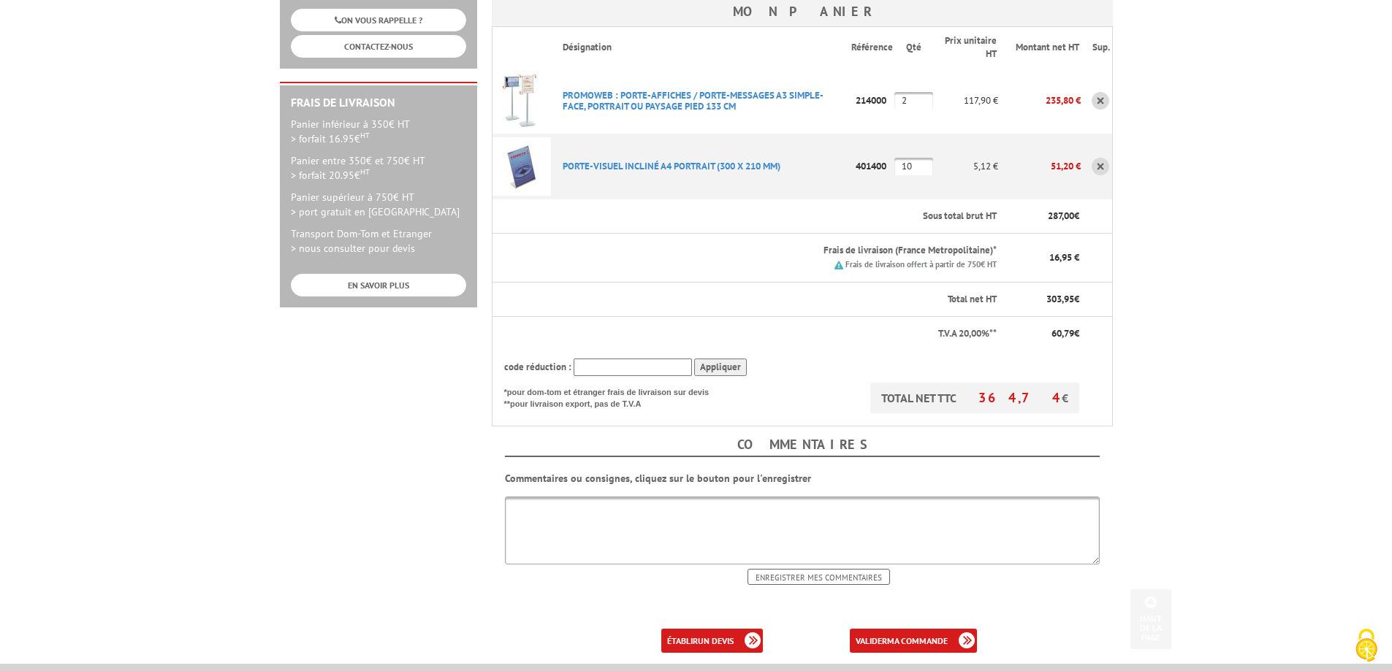
scroll to position [365, 0]
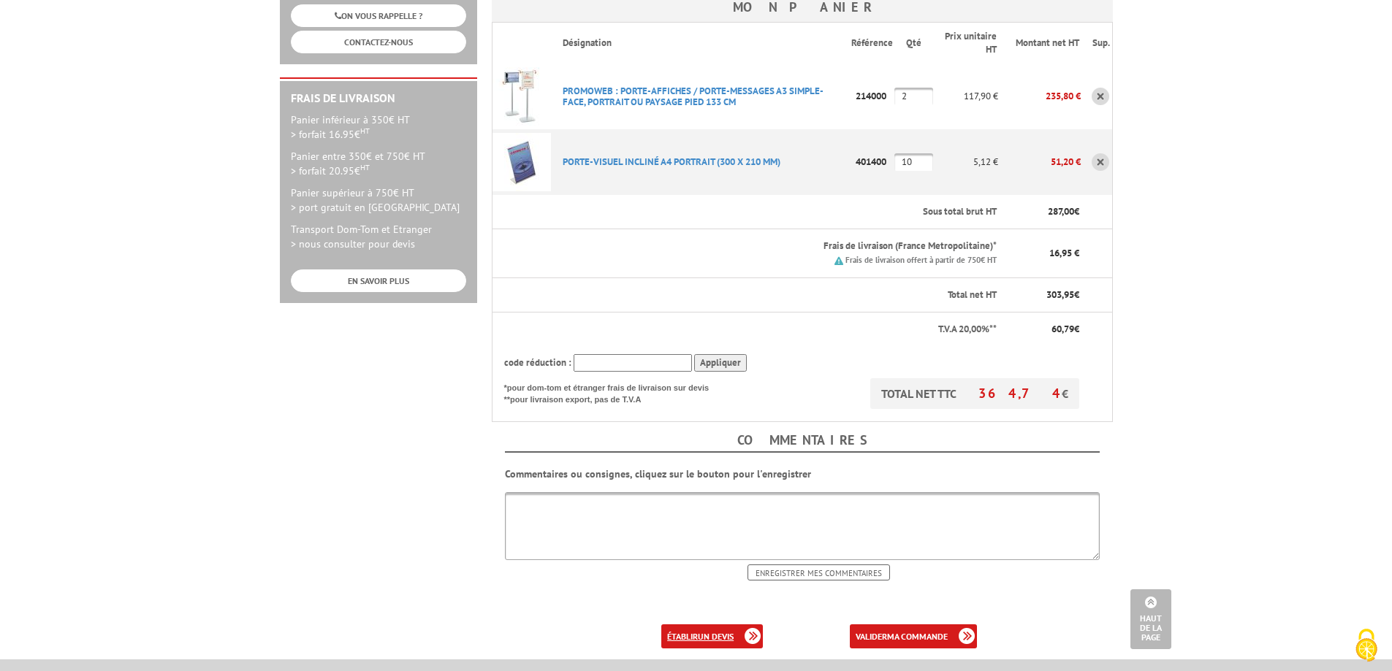
click at [725, 631] on b "un devis" at bounding box center [716, 636] width 36 height 11
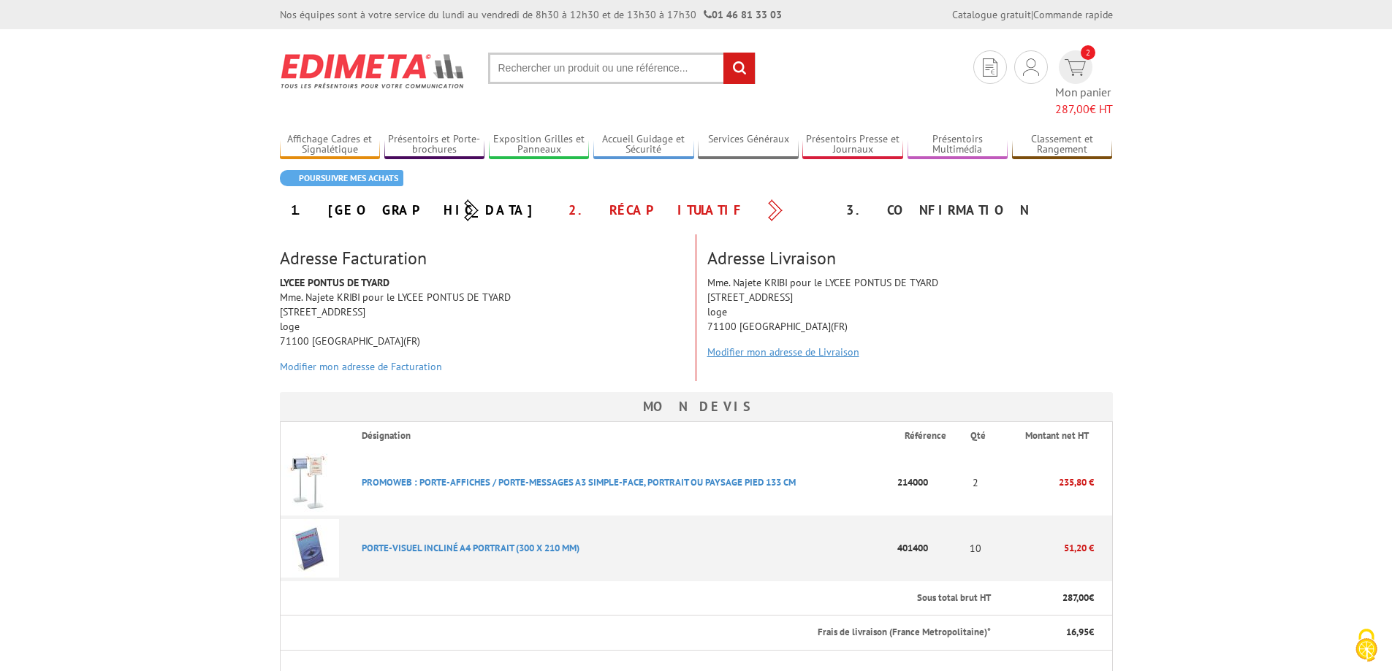
click at [783, 346] on link "Modifier mon adresse de Livraison" at bounding box center [783, 352] width 152 height 13
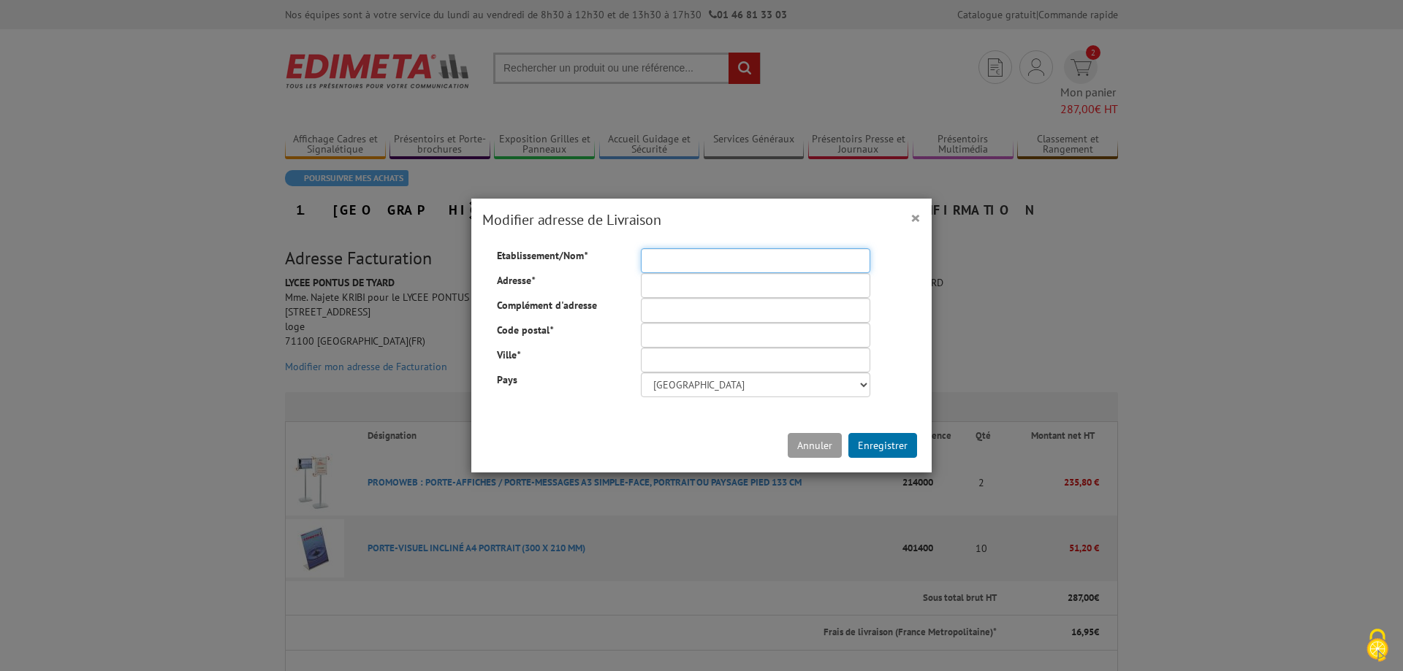
click at [677, 259] on input "Etablissement/Nom *" at bounding box center [755, 260] width 229 height 25
drag, startPoint x: 813, startPoint y: 259, endPoint x: 867, endPoint y: 227, distance: 62.7
click at [823, 284] on form "× Modifier adresse de Livraison Etablissement/Nom * Adresse * Complément d'adre…" at bounding box center [701, 336] width 460 height 275
click at [899, 224] on h4 "Modifier adresse de Livraison" at bounding box center [701, 220] width 438 height 21
click at [910, 216] on span "×" at bounding box center [915, 217] width 10 height 24
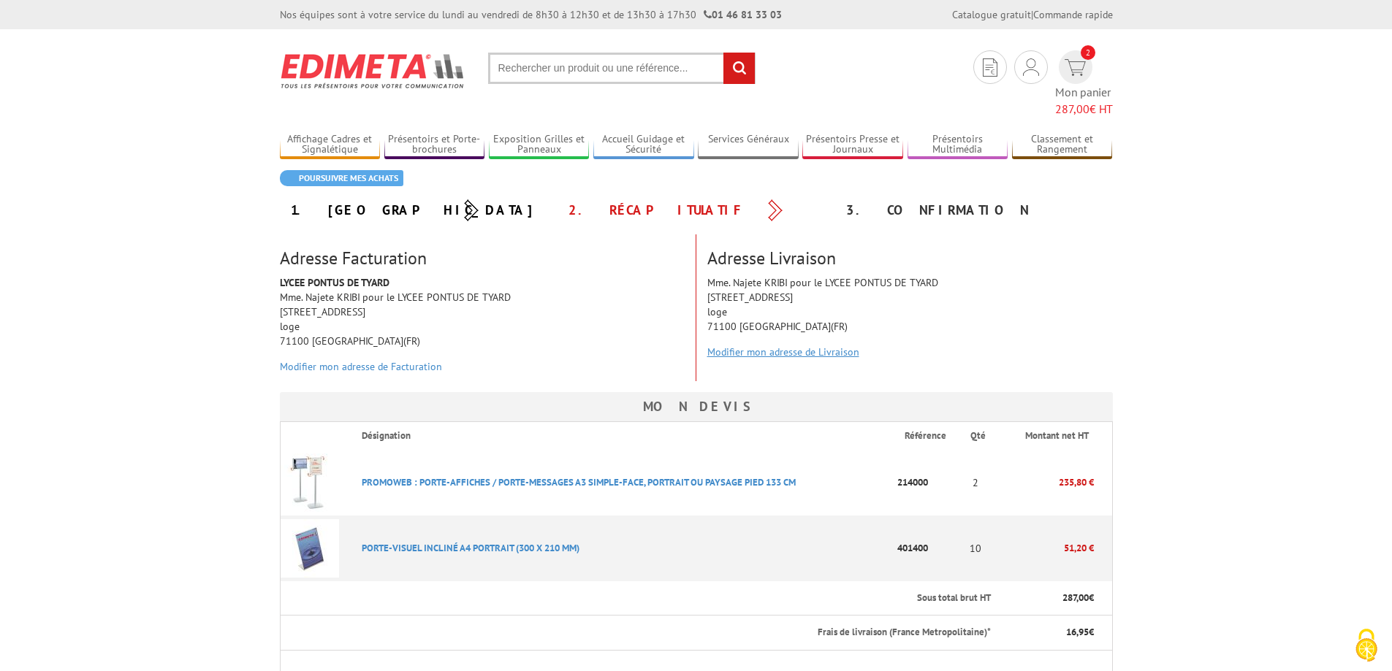
click at [786, 346] on link "Modifier mon adresse de Livraison" at bounding box center [783, 352] width 152 height 13
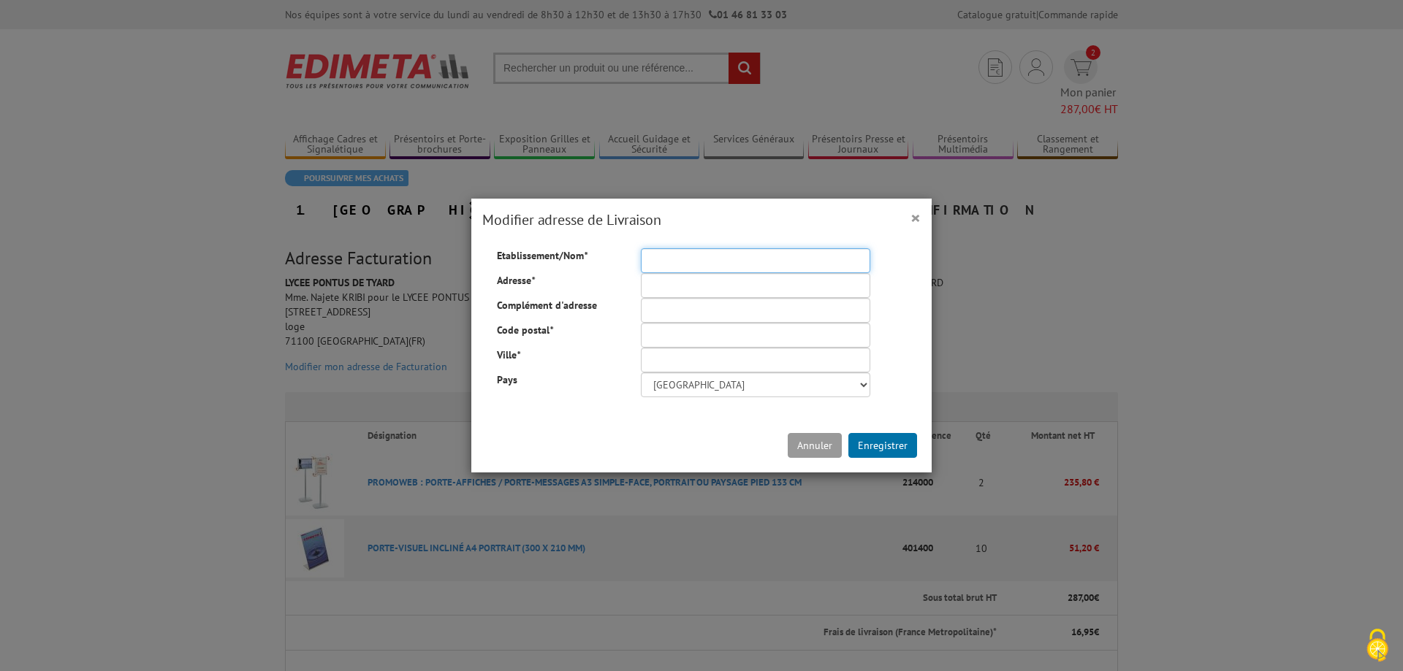
click at [649, 254] on input "Etablissement/Nom *" at bounding box center [755, 260] width 229 height 25
type input "Lycée Pontus De Tyard, Mme SPINOLA Mélissa"
click at [677, 281] on input "Adresse *" at bounding box center [755, 285] width 229 height 25
type input "13 rue des gaillardons"
click at [660, 338] on input "Code postal *" at bounding box center [755, 335] width 229 height 25
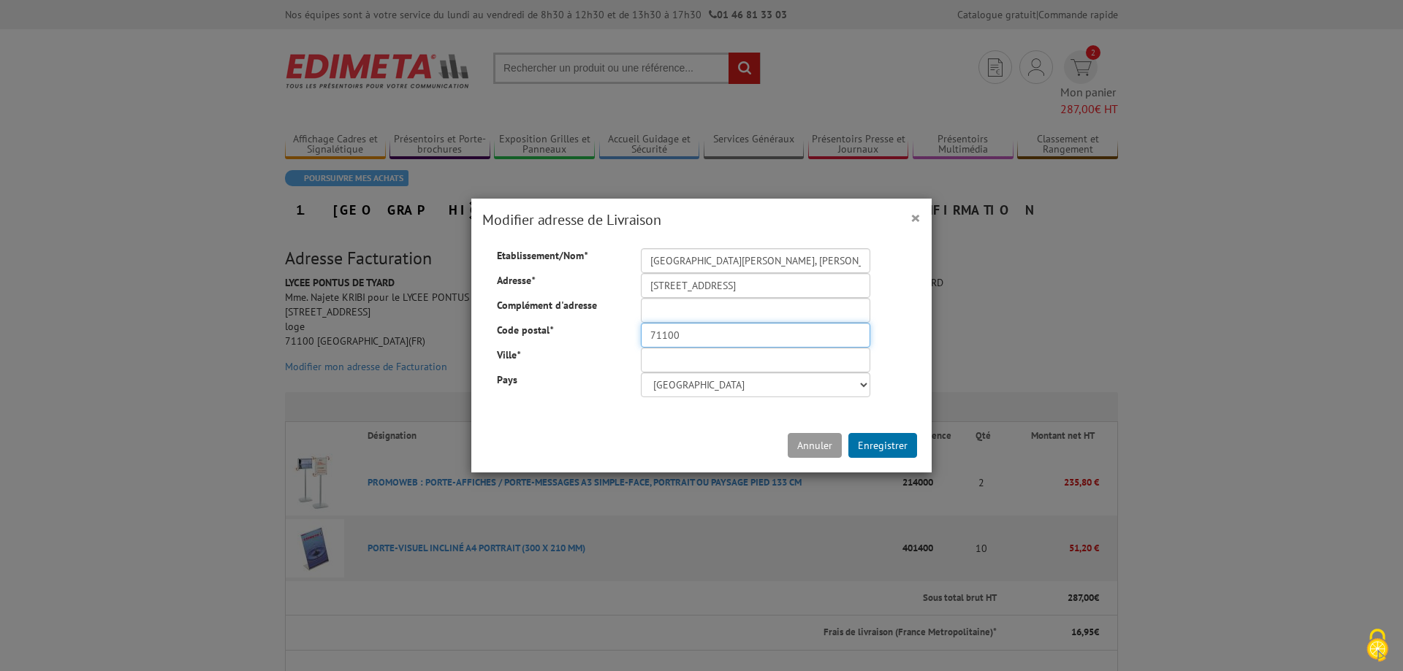
type input "71100"
click at [652, 359] on input "Ville *" at bounding box center [755, 360] width 229 height 25
type input "Chalon Sur Saône"
click at [696, 289] on input "13 rue des gaillardons" at bounding box center [755, 285] width 229 height 25
type input "13 rue des Gaillardons"
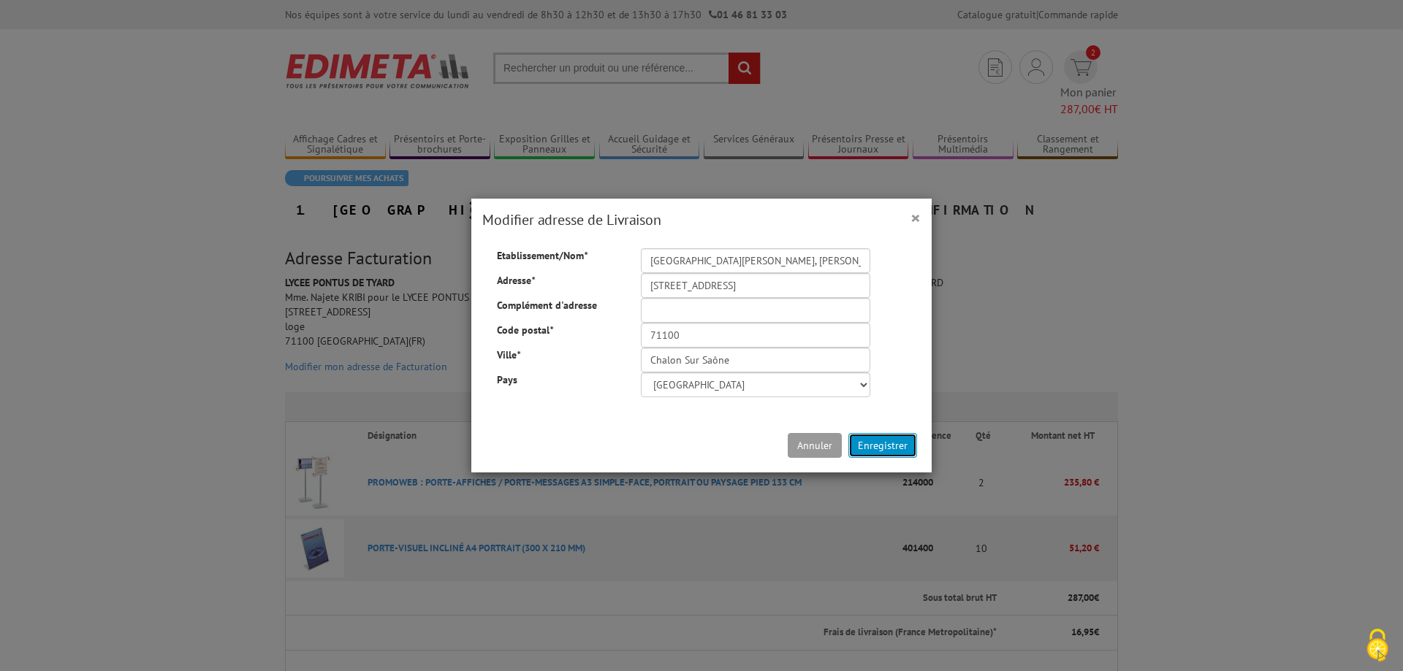
click at [875, 441] on button "Enregistrer" at bounding box center [882, 445] width 69 height 25
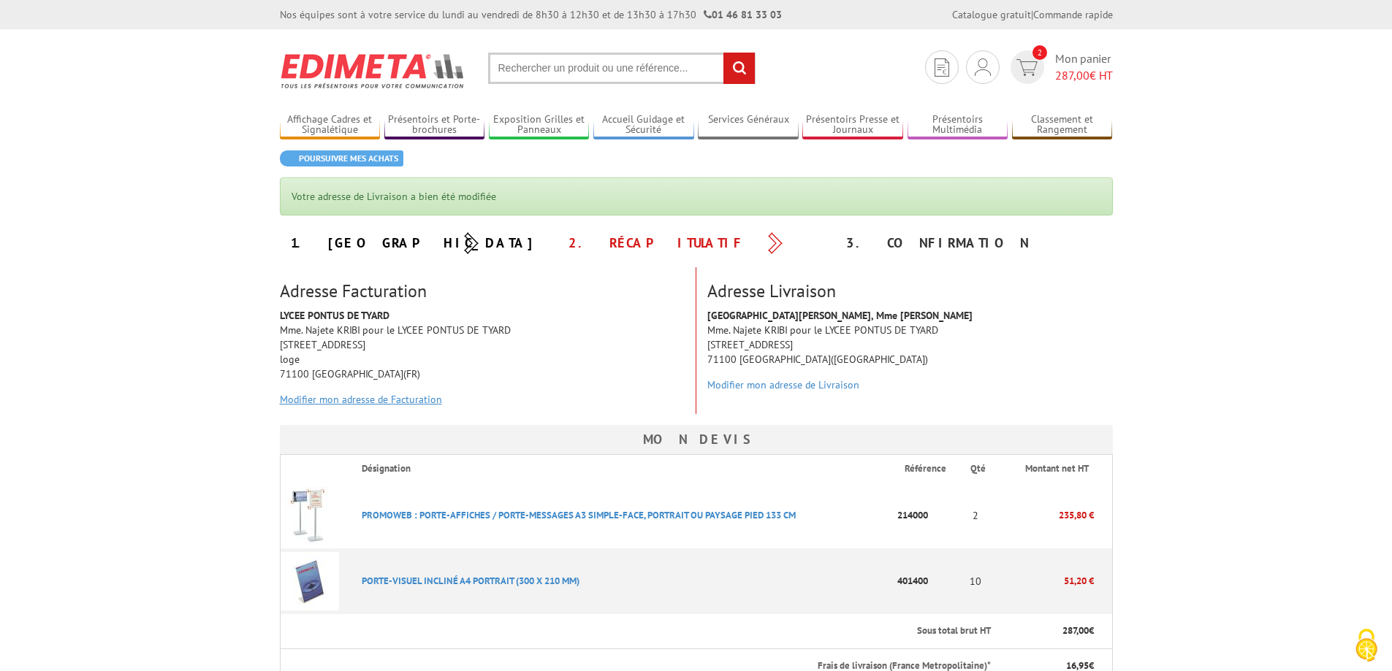
click at [368, 400] on link "Modifier mon adresse de Facturation" at bounding box center [361, 399] width 162 height 13
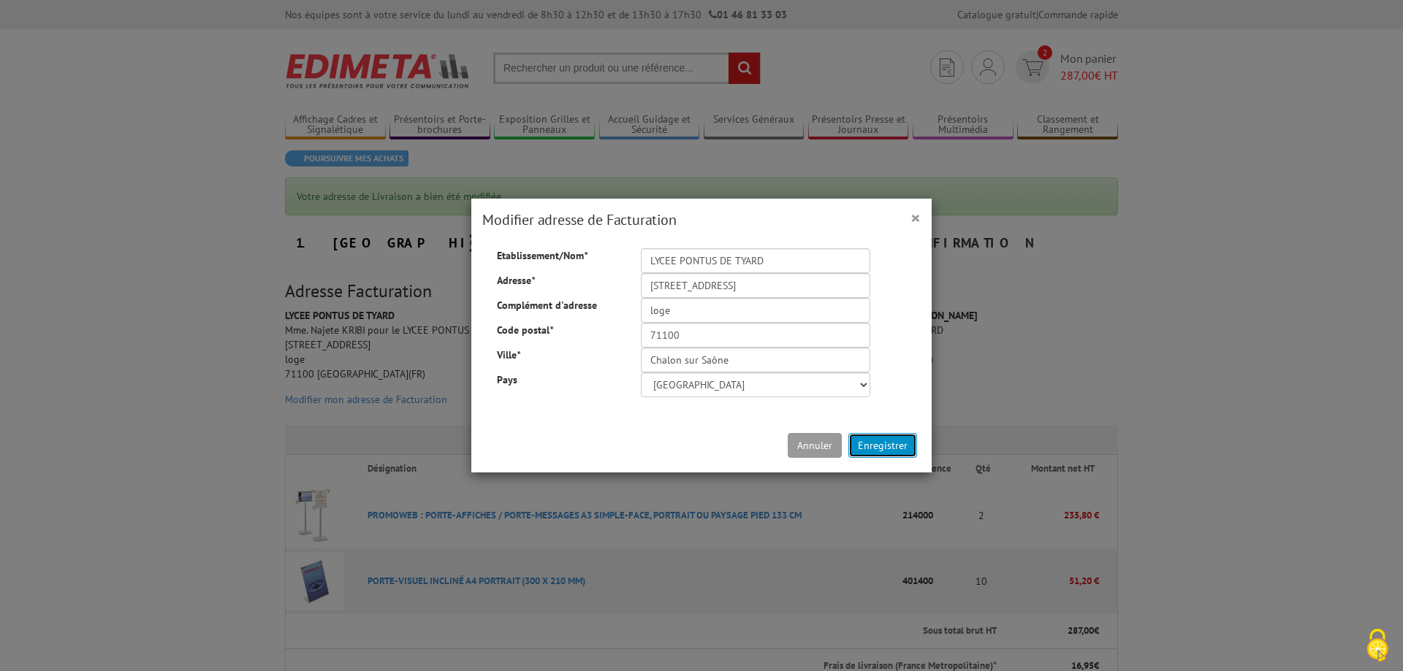
click at [875, 437] on button "Enregistrer" at bounding box center [882, 445] width 69 height 25
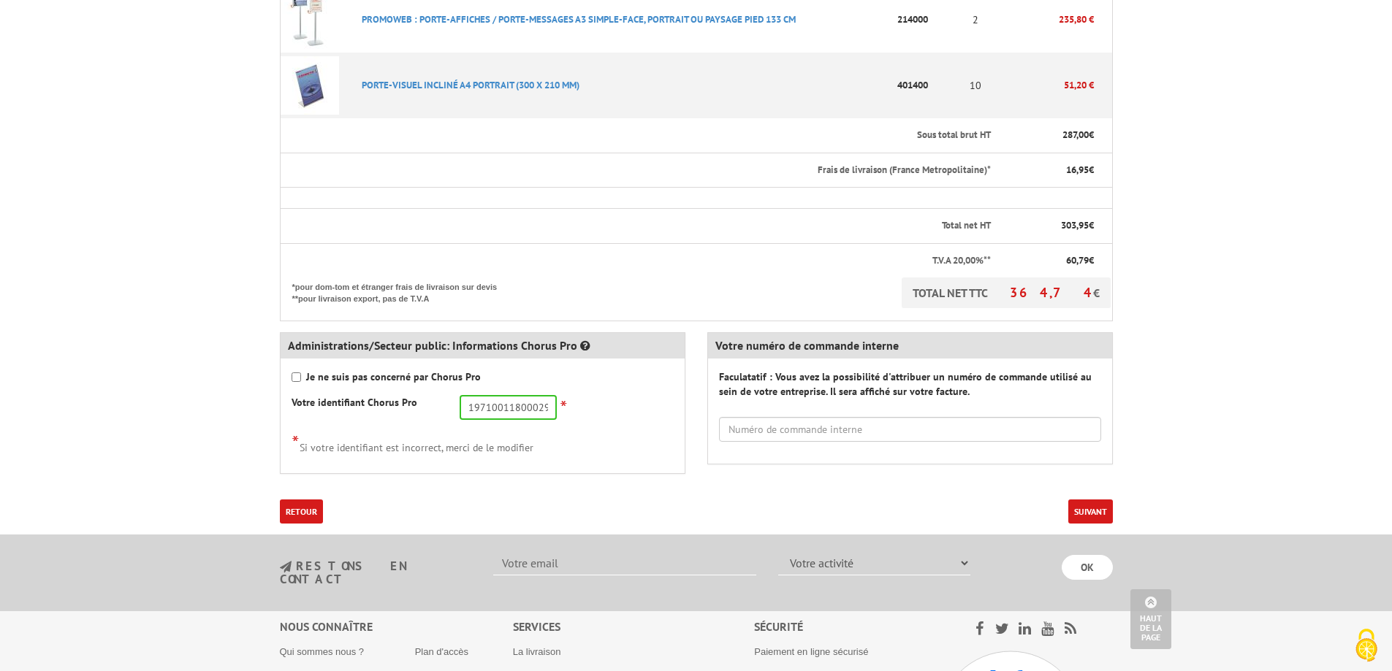
scroll to position [511, 0]
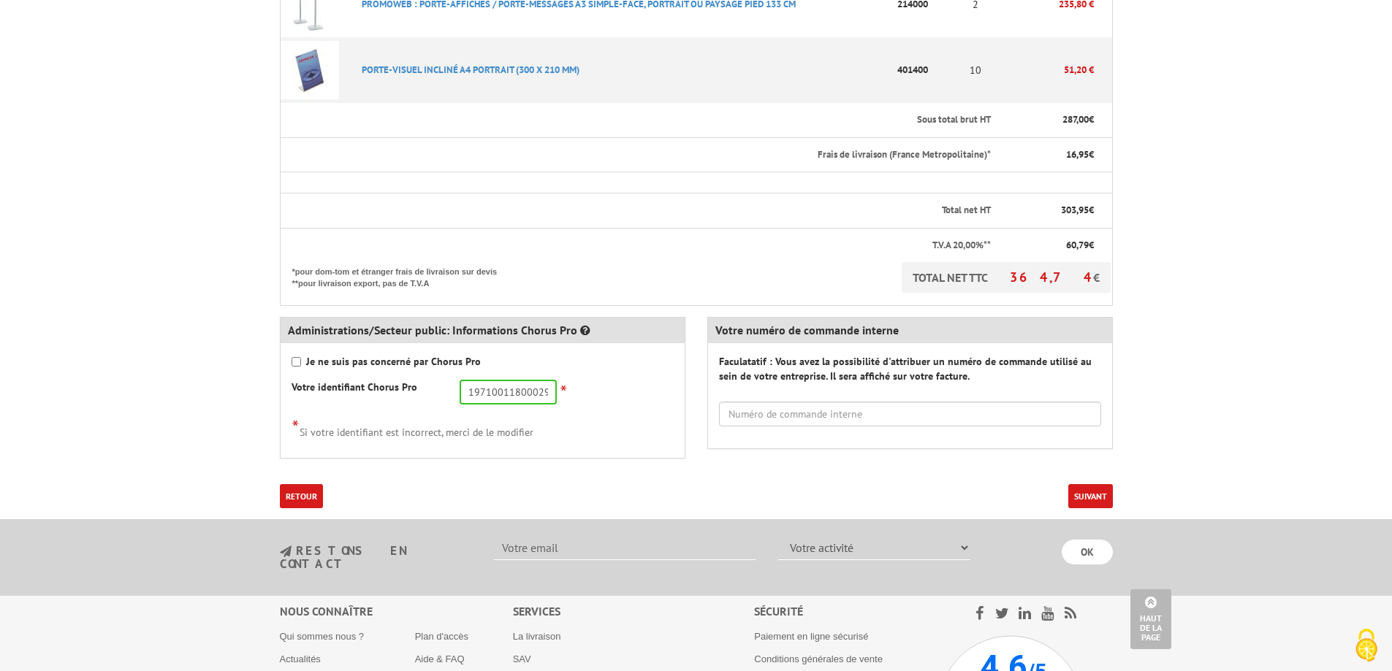
click at [1079, 491] on button "Suivant" at bounding box center [1090, 496] width 45 height 24
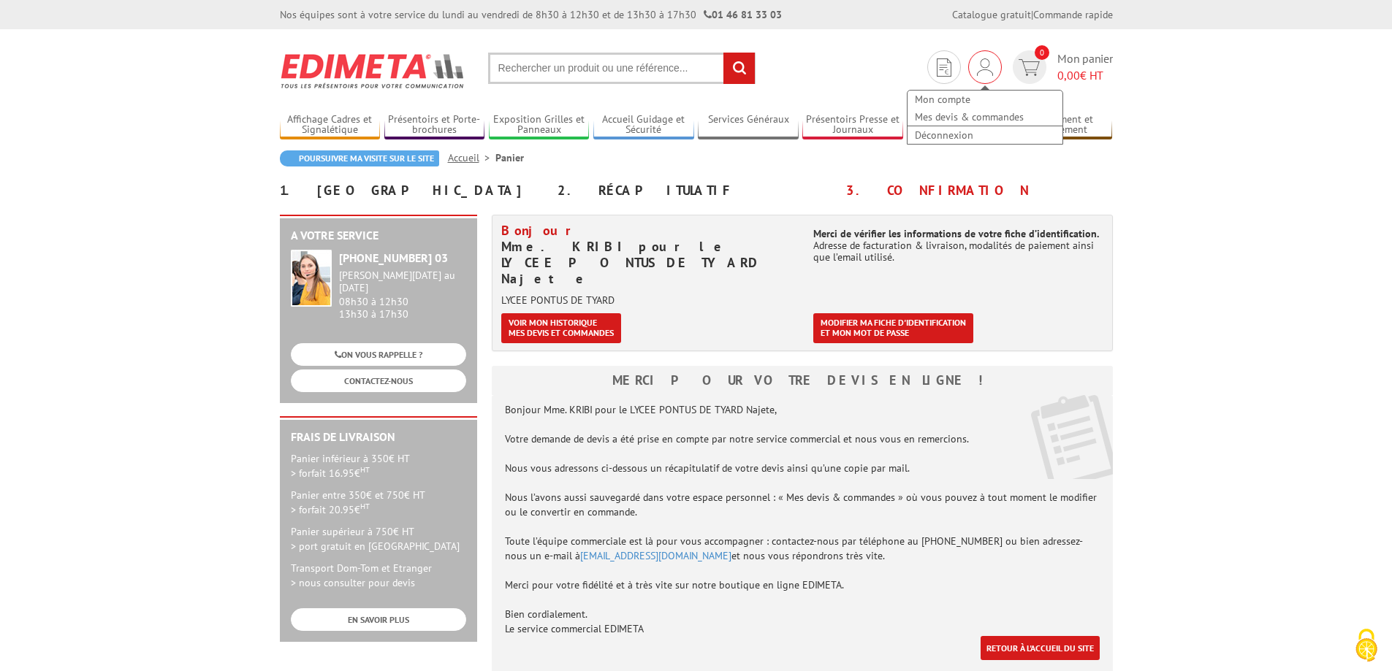
click at [985, 74] on img at bounding box center [985, 67] width 16 height 18
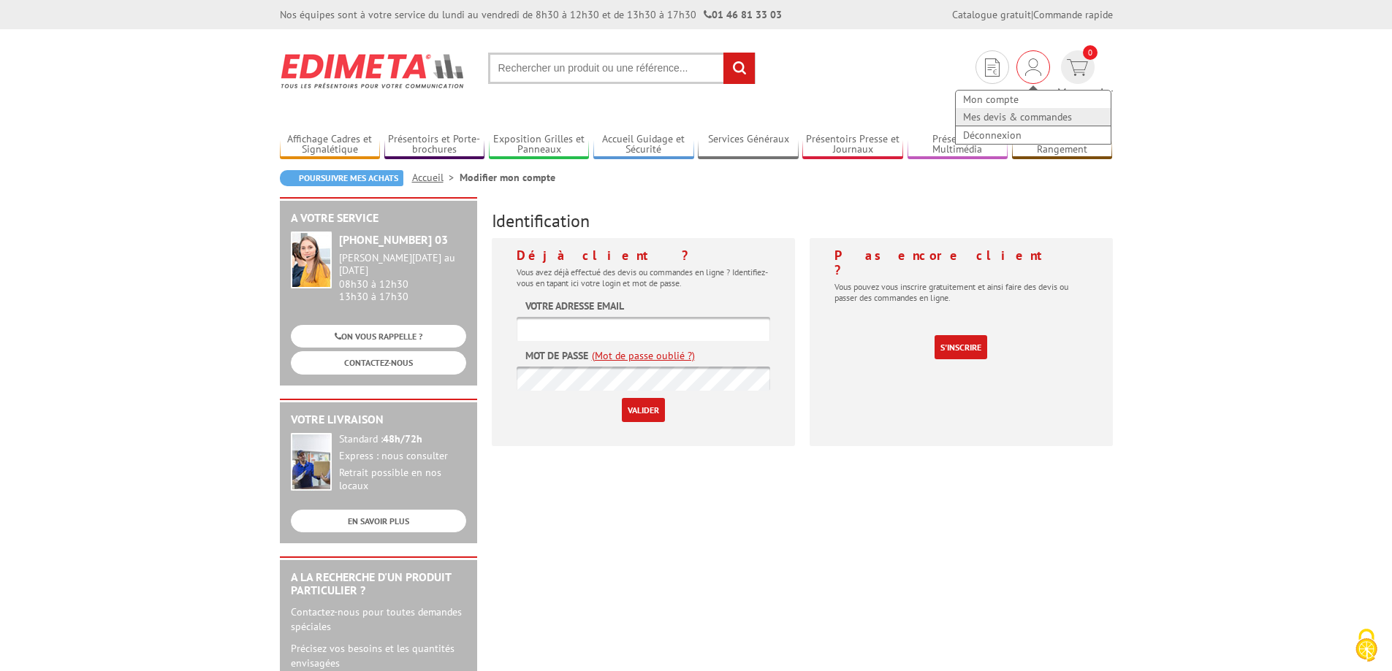
click at [967, 115] on link "Mes devis & commandes" at bounding box center [1033, 117] width 155 height 18
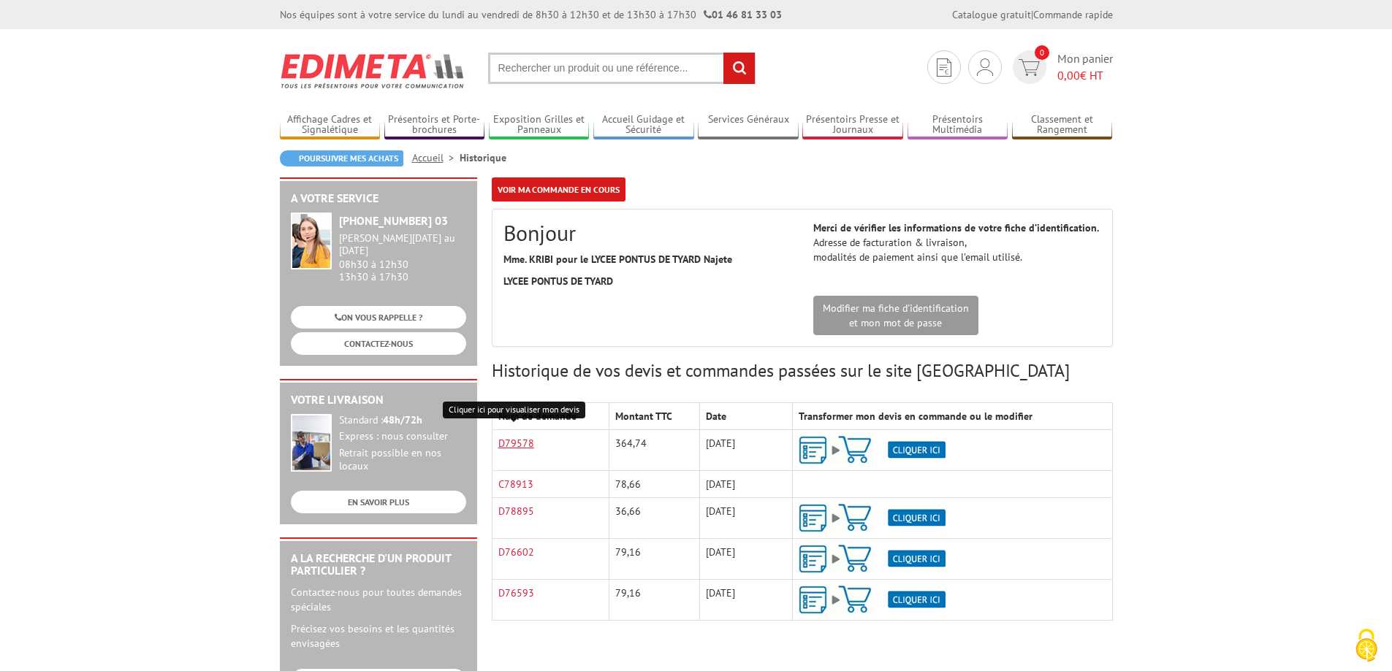
click at [522, 450] on link "D79578" at bounding box center [516, 443] width 36 height 13
click at [962, 101] on link "Mon compte" at bounding box center [984, 100] width 155 height 18
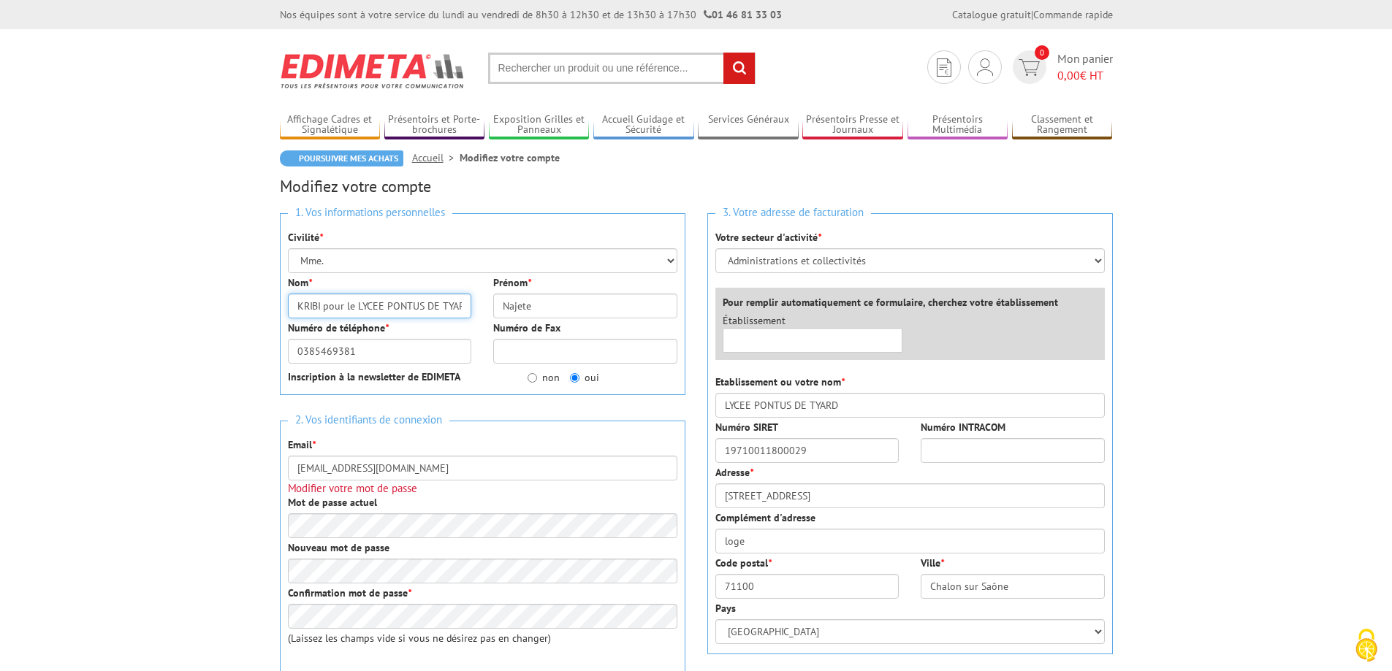
drag, startPoint x: 321, startPoint y: 306, endPoint x: 258, endPoint y: 305, distance: 63.6
click at [365, 309] on input "KRIBI pour le LYCEE PONTUS DE TYARD" at bounding box center [380, 306] width 184 height 25
drag, startPoint x: 355, startPoint y: 305, endPoint x: 277, endPoint y: 313, distance: 78.6
click at [277, 313] on div "Nom * KRIBI pour le LYCEE PONTUS DE TYARD" at bounding box center [380, 296] width 206 height 43
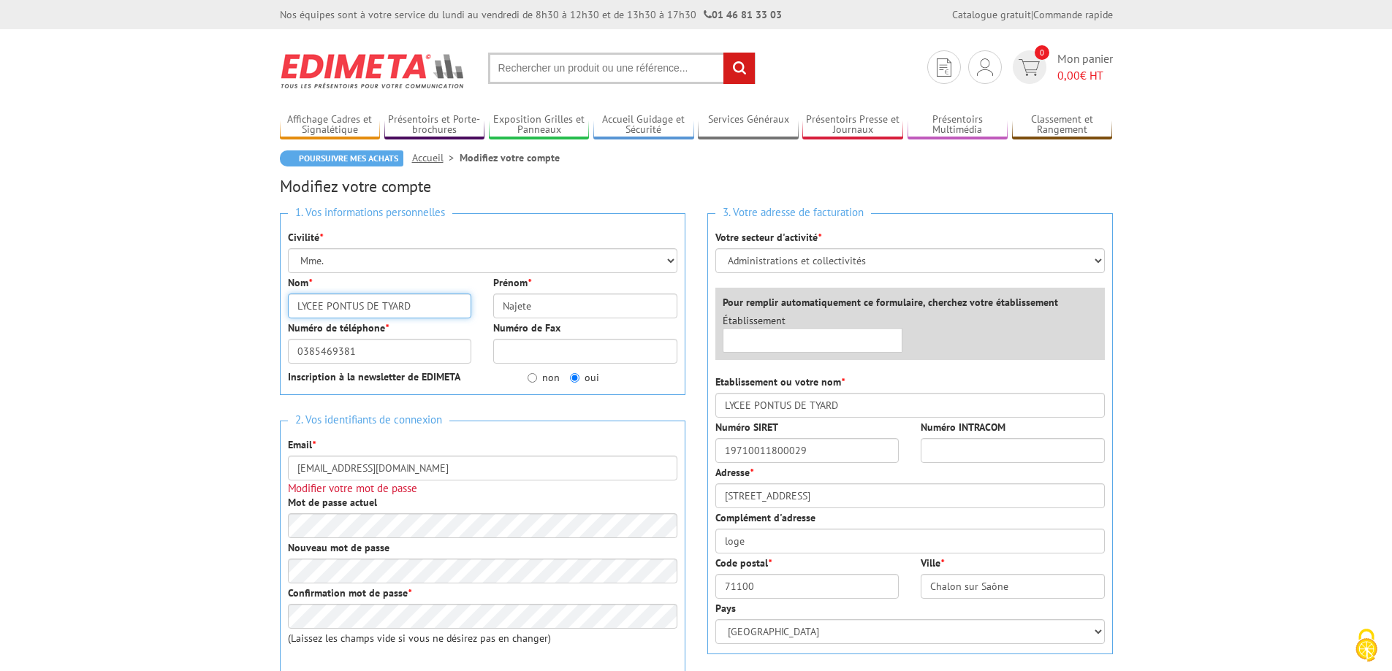
type input "LYCEE PONTUS DE TYARD"
drag, startPoint x: 550, startPoint y: 306, endPoint x: 464, endPoint y: 308, distance: 86.2
click at [464, 308] on div "Nom * LYCEE PONTUS DE TYARD Prénom * Najete" at bounding box center [482, 297] width 411 height 45
type input "s"
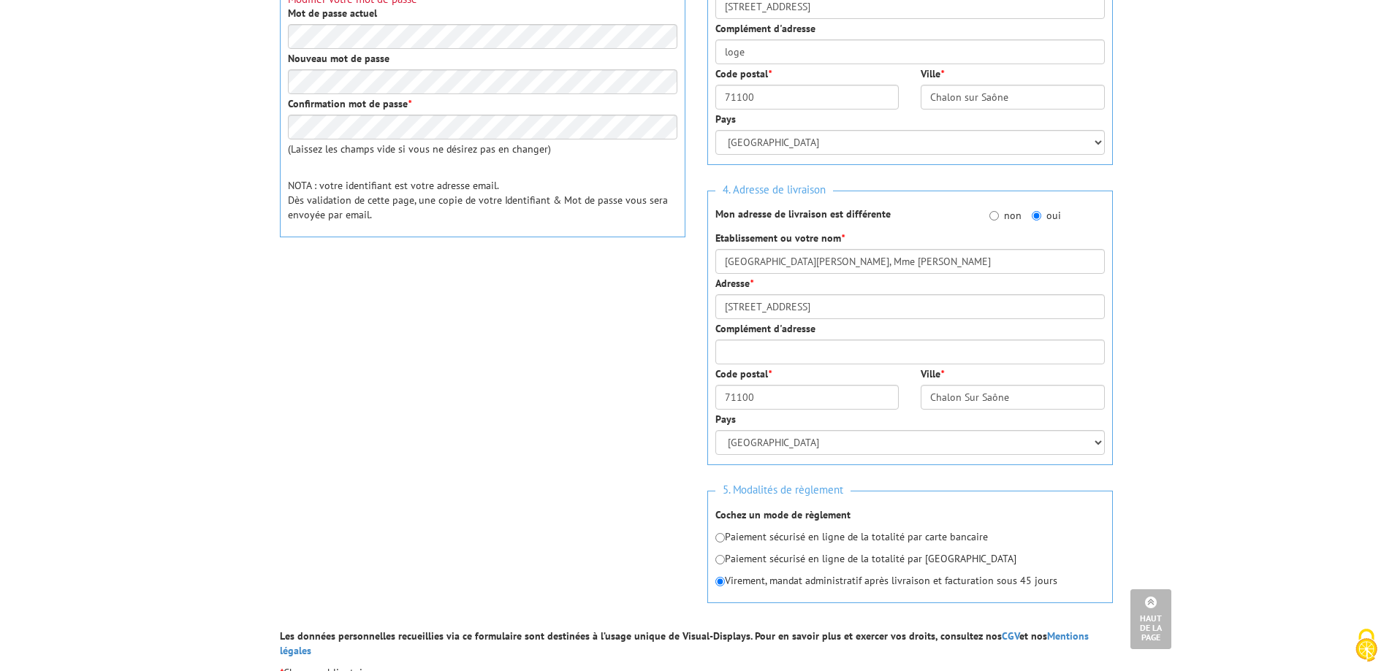
scroll to position [511, 0]
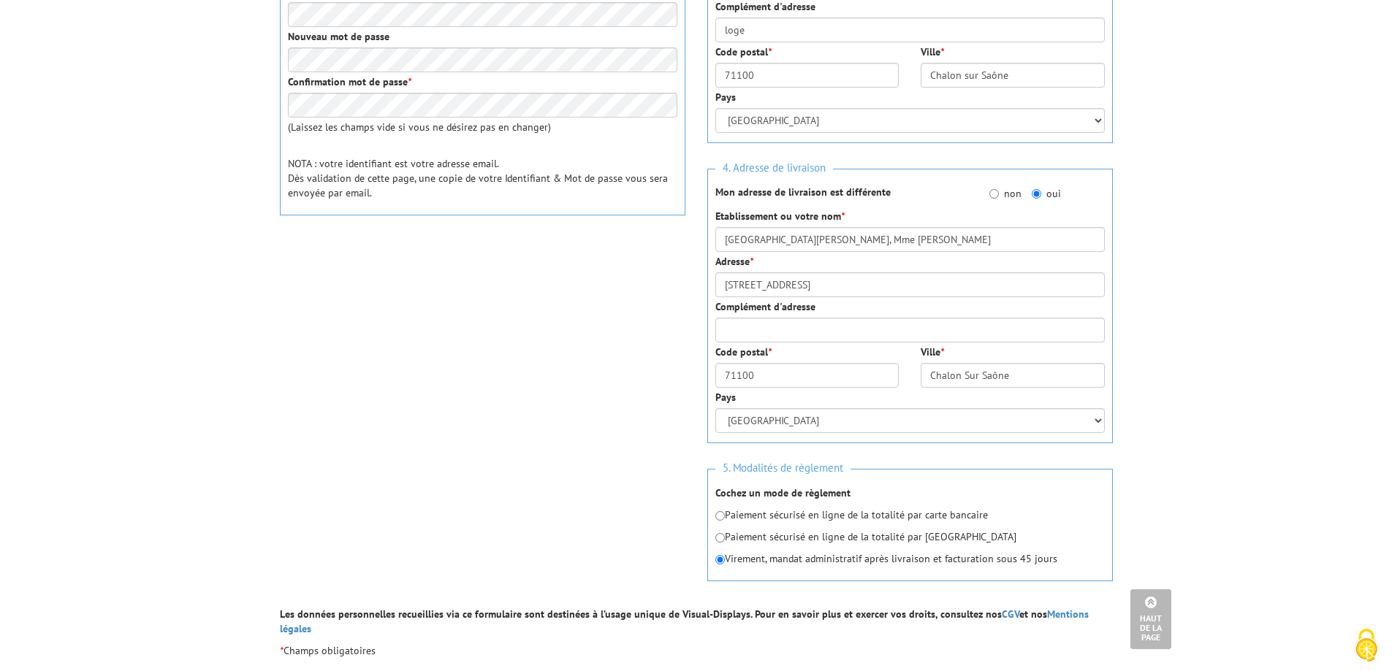
type input "[PERSON_NAME]"
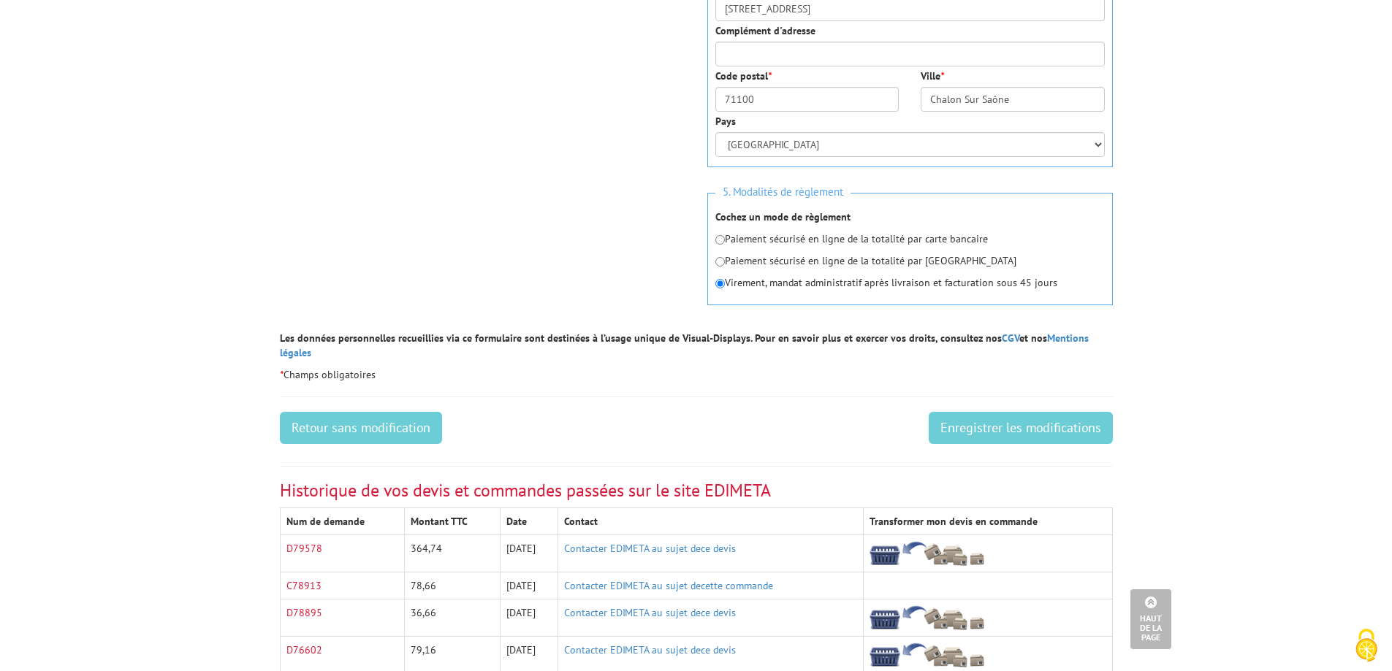
scroll to position [804, 0]
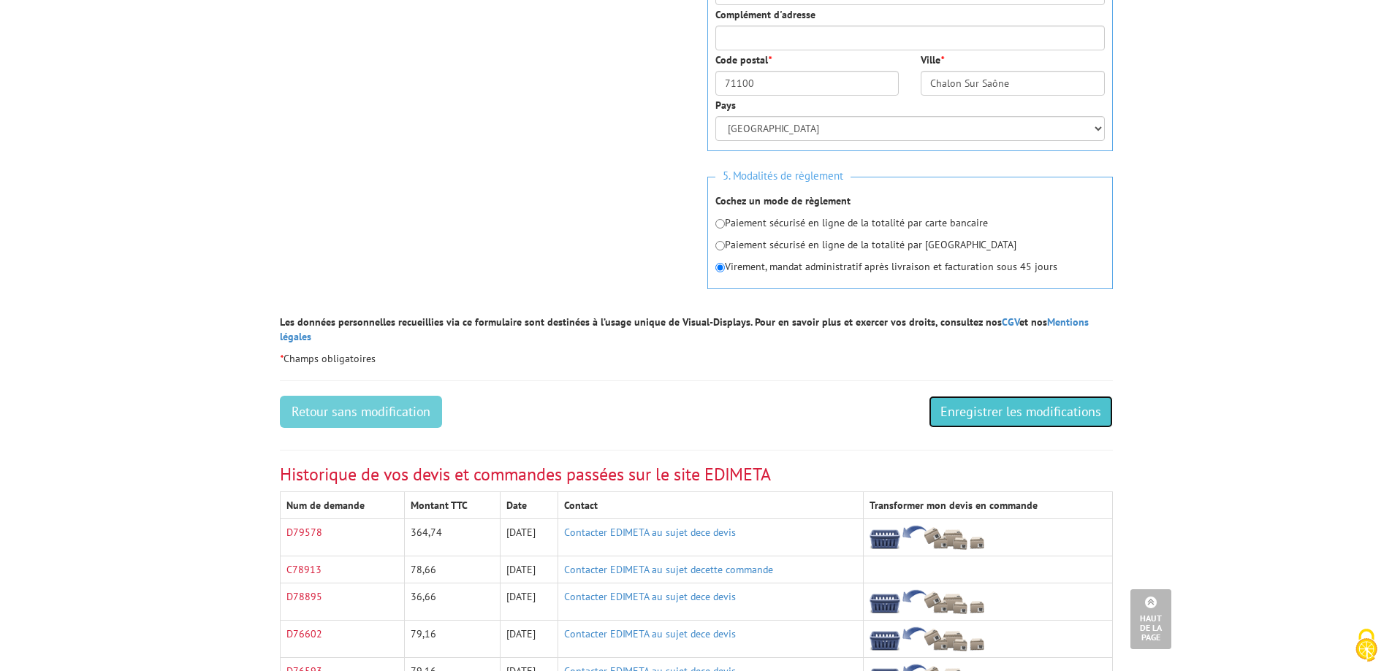
click at [1000, 397] on input "Enregistrer les modifications" at bounding box center [1021, 412] width 184 height 32
